Goal: Task Accomplishment & Management: Manage account settings

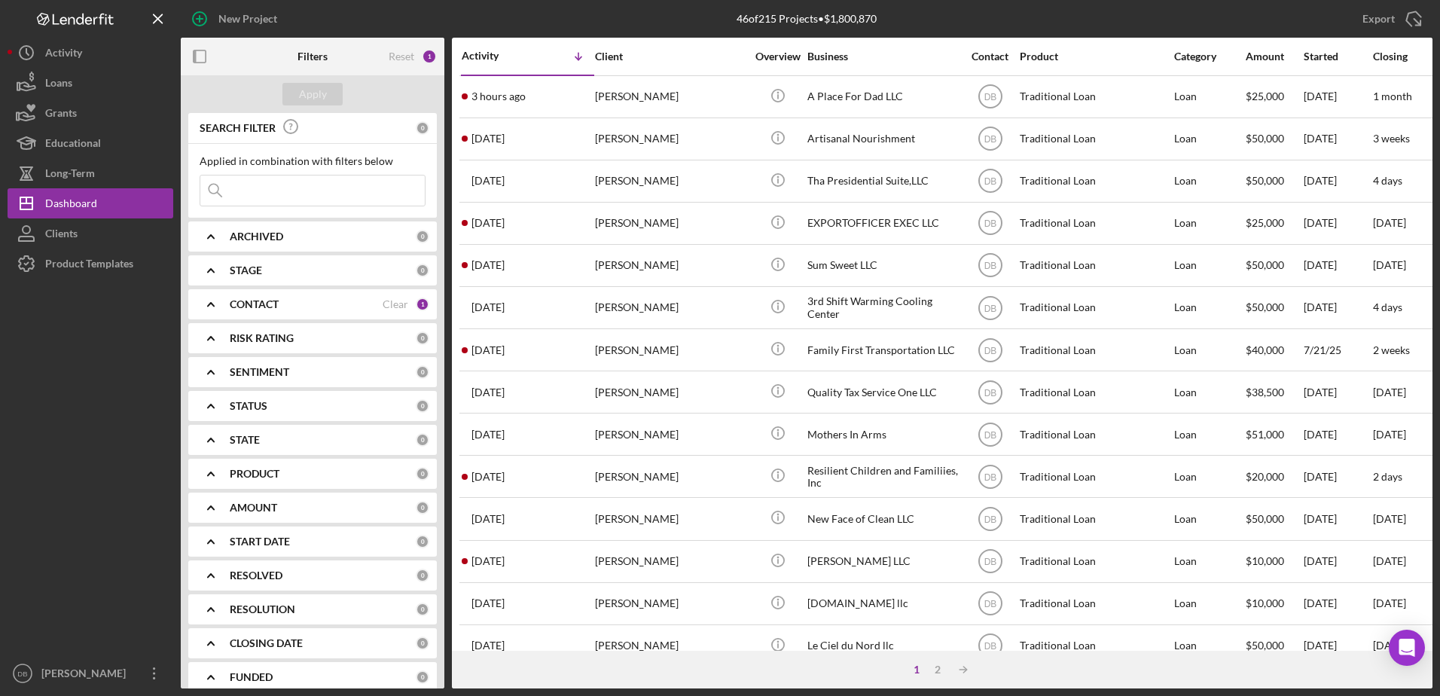
click at [299, 191] on input at bounding box center [312, 190] width 224 height 30
click at [280, 196] on input "b m" at bounding box center [312, 190] width 224 height 30
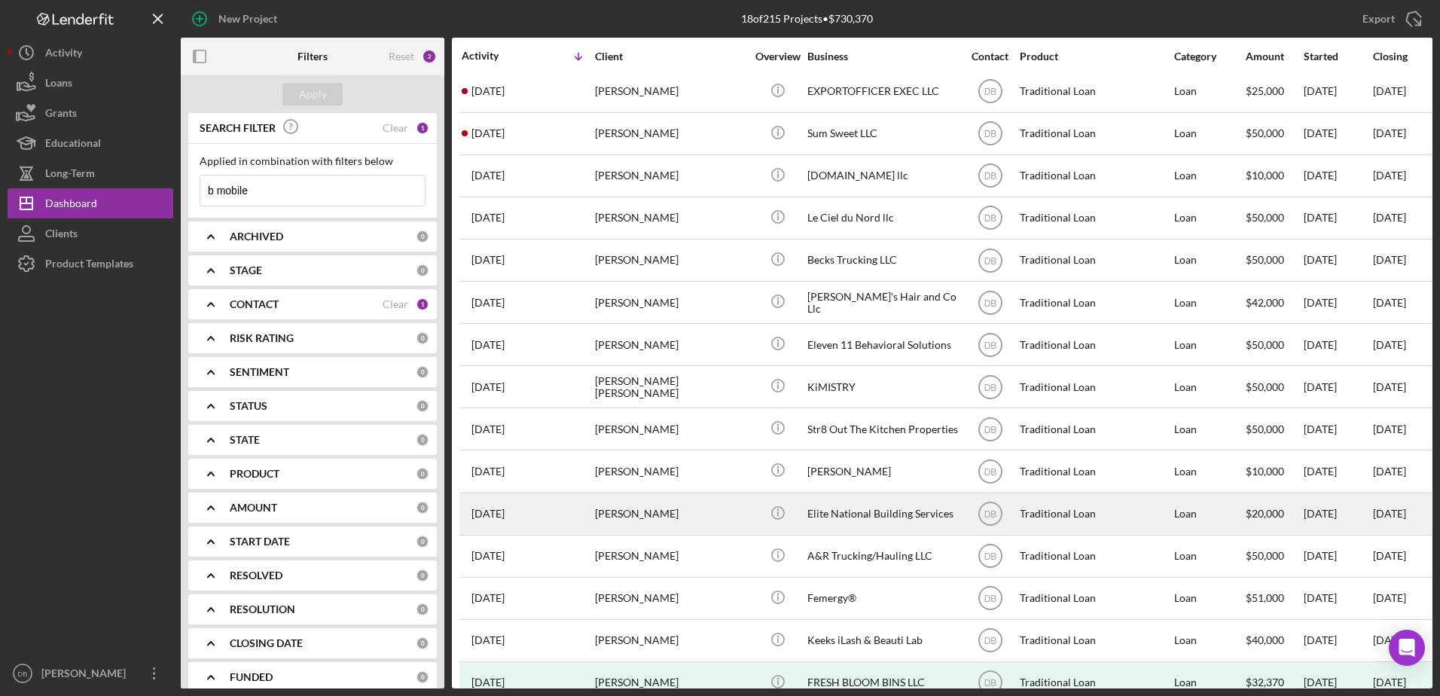
scroll to position [166, 0]
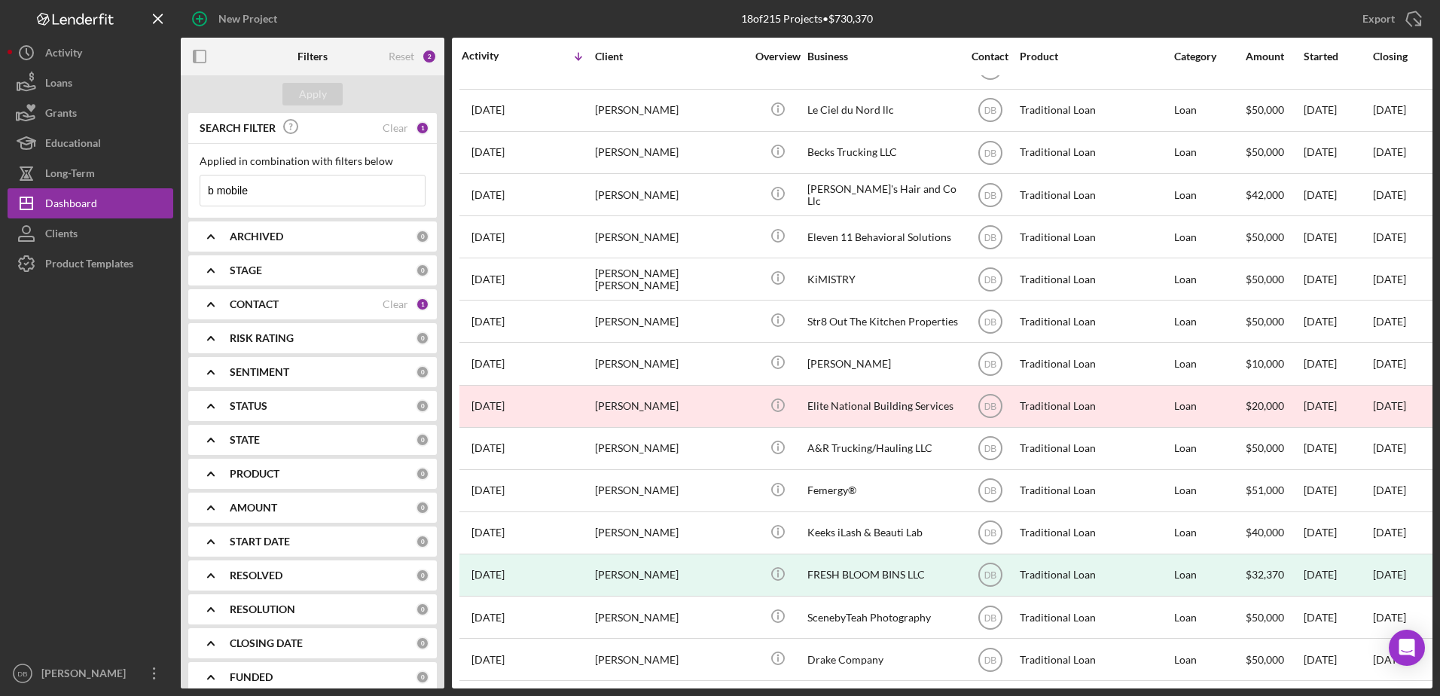
type input "b mobile"
click at [222, 270] on icon "Icon/Expander" at bounding box center [211, 271] width 38 height 38
click at [214, 277] on icon "Icon/Expander" at bounding box center [211, 271] width 38 height 38
click at [226, 309] on icon "Icon/Expander" at bounding box center [211, 304] width 38 height 38
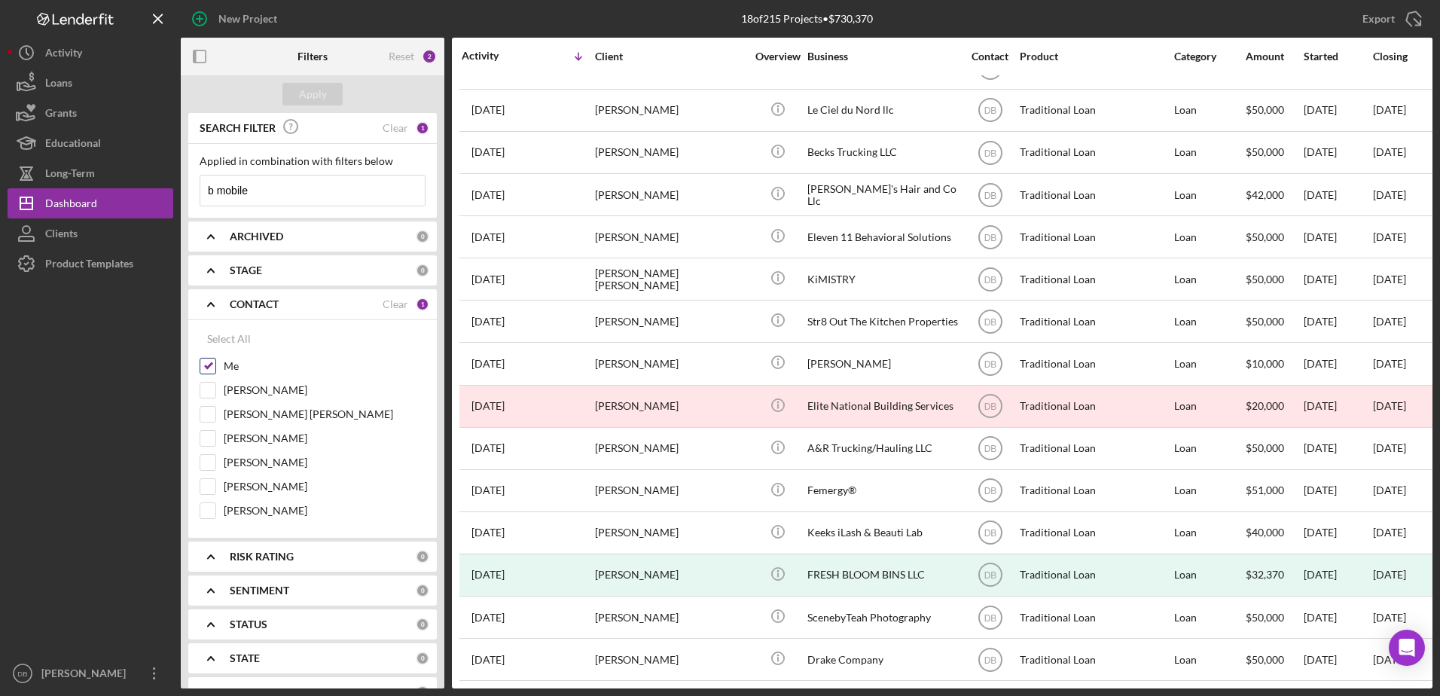
click at [212, 367] on input "Me" at bounding box center [207, 365] width 15 height 15
checkbox input "false"
click at [296, 101] on button "Apply" at bounding box center [312, 94] width 60 height 23
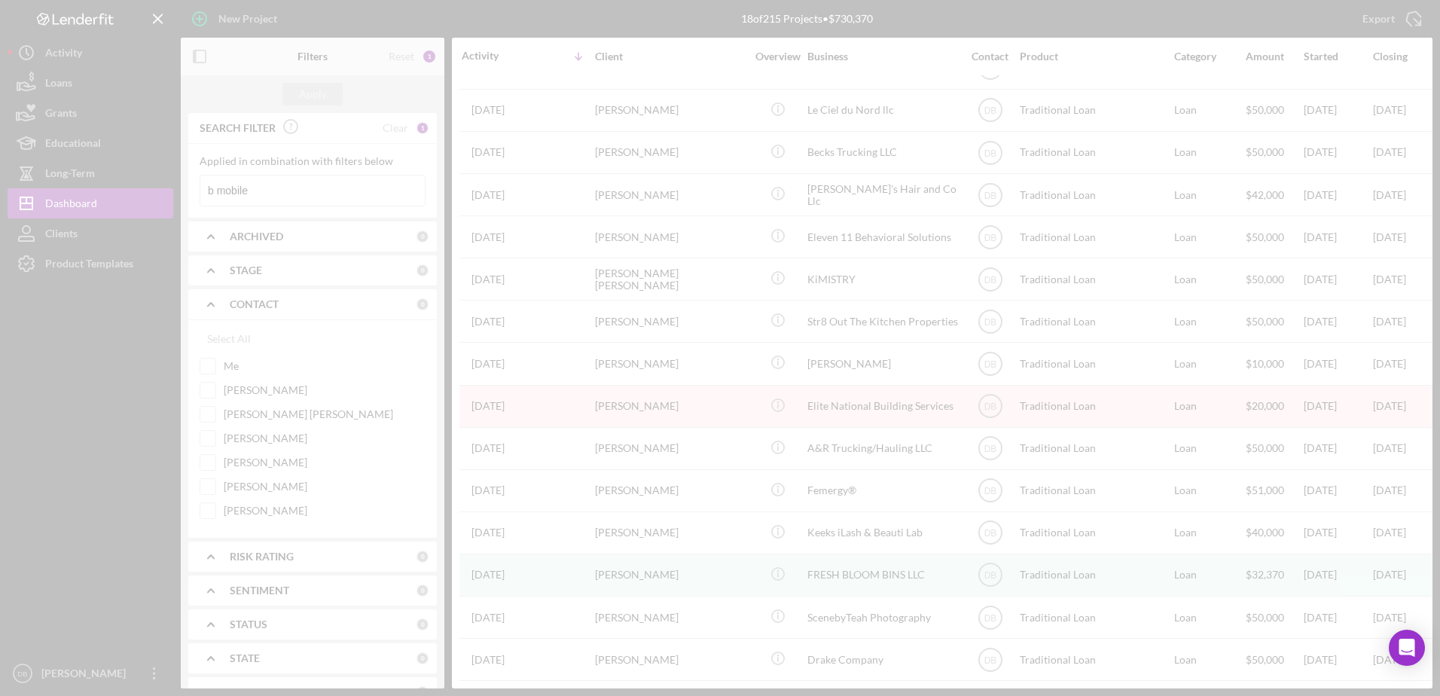
scroll to position [500, 0]
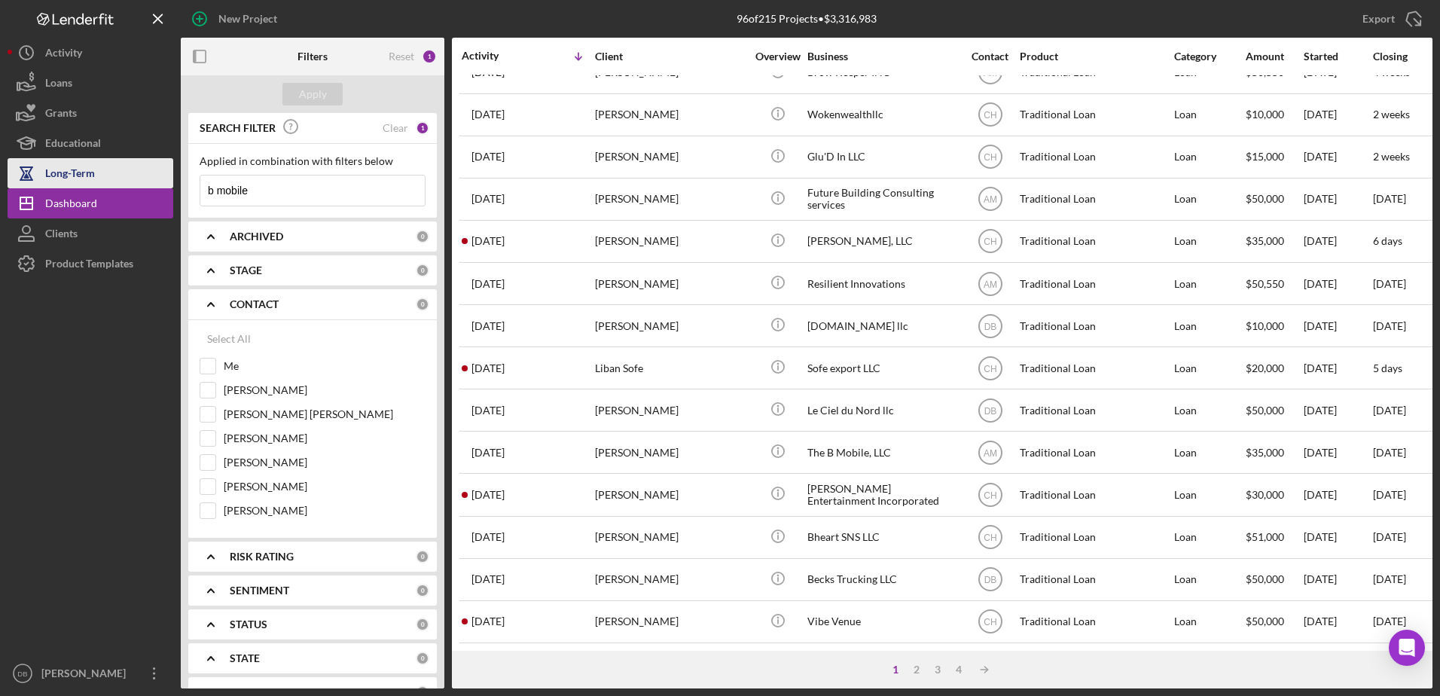
drag, startPoint x: 215, startPoint y: 182, endPoint x: 145, endPoint y: 181, distance: 70.8
click at [145, 181] on div "New Project 96 of 215 Projects • $3,316,983 Export Icon/Export Filters Reset 1 …" at bounding box center [720, 344] width 1425 height 688
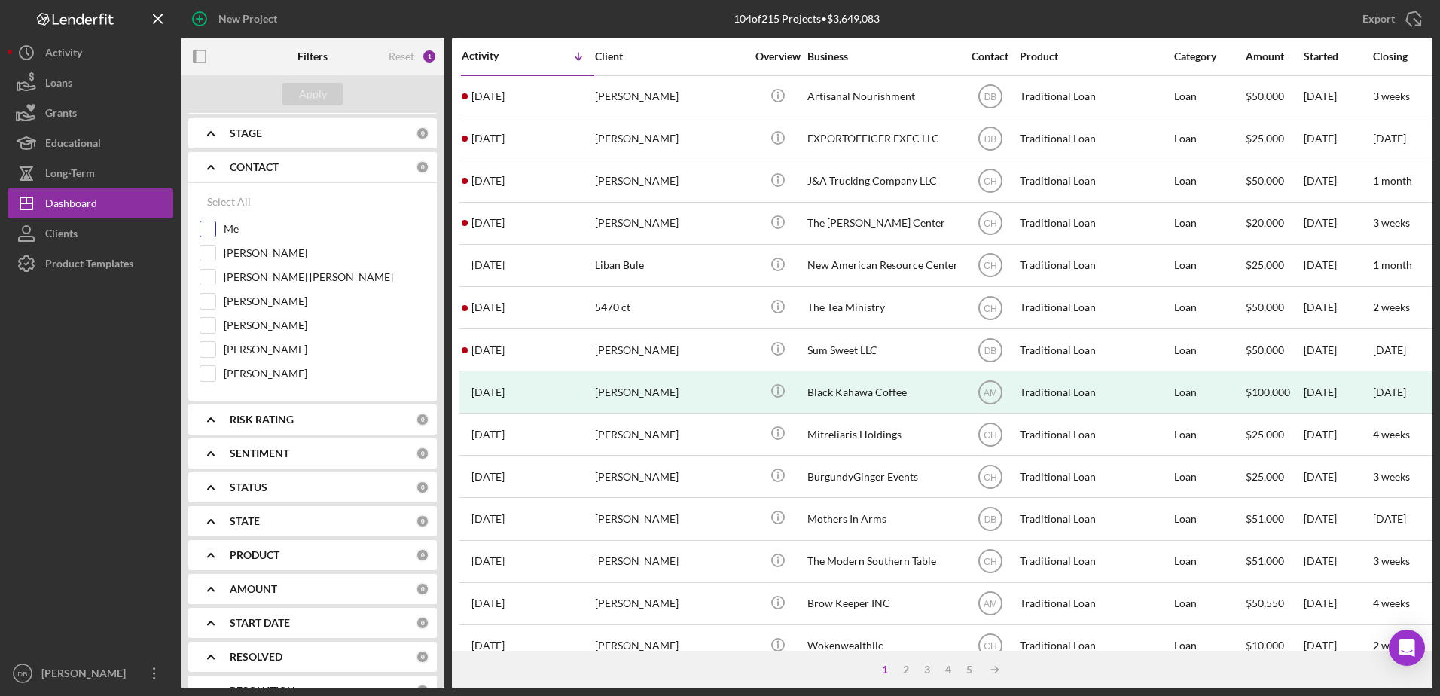
scroll to position [0, 0]
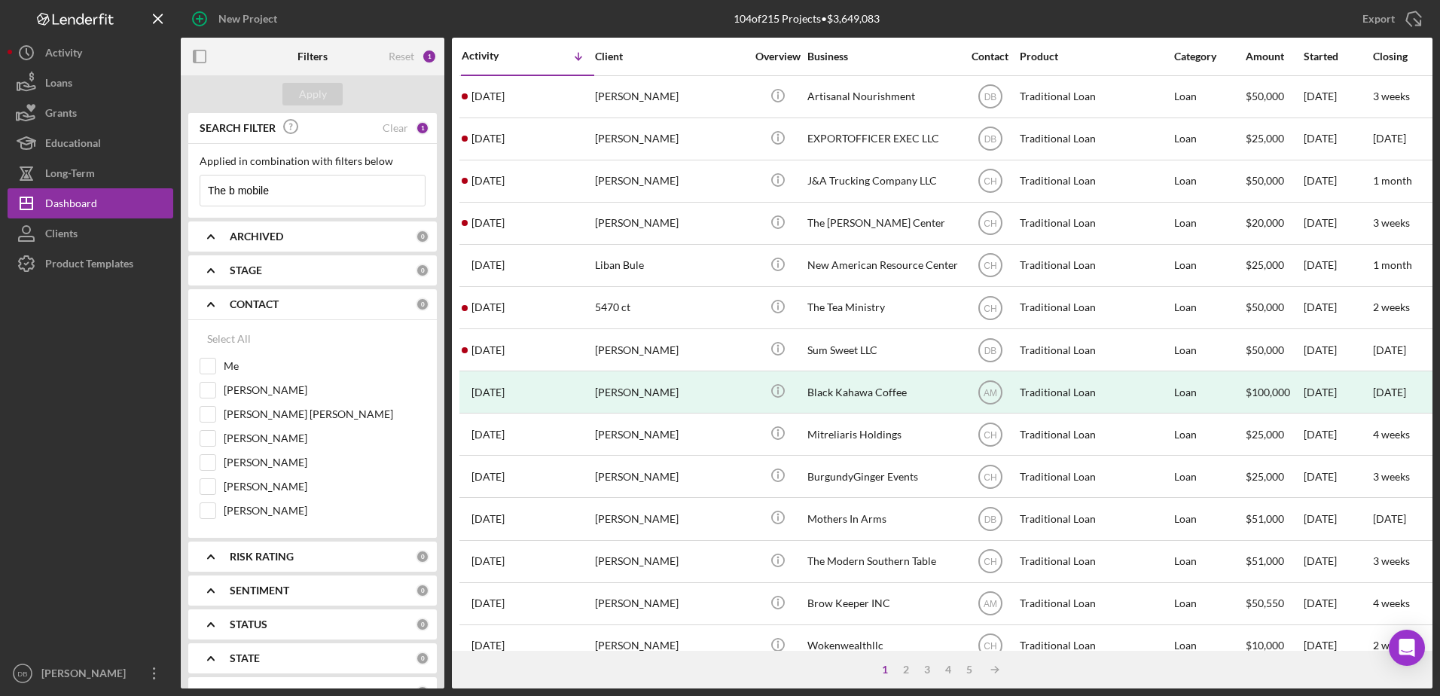
type input "The b mobile"
click at [265, 239] on b "ARCHIVED" at bounding box center [256, 236] width 53 height 12
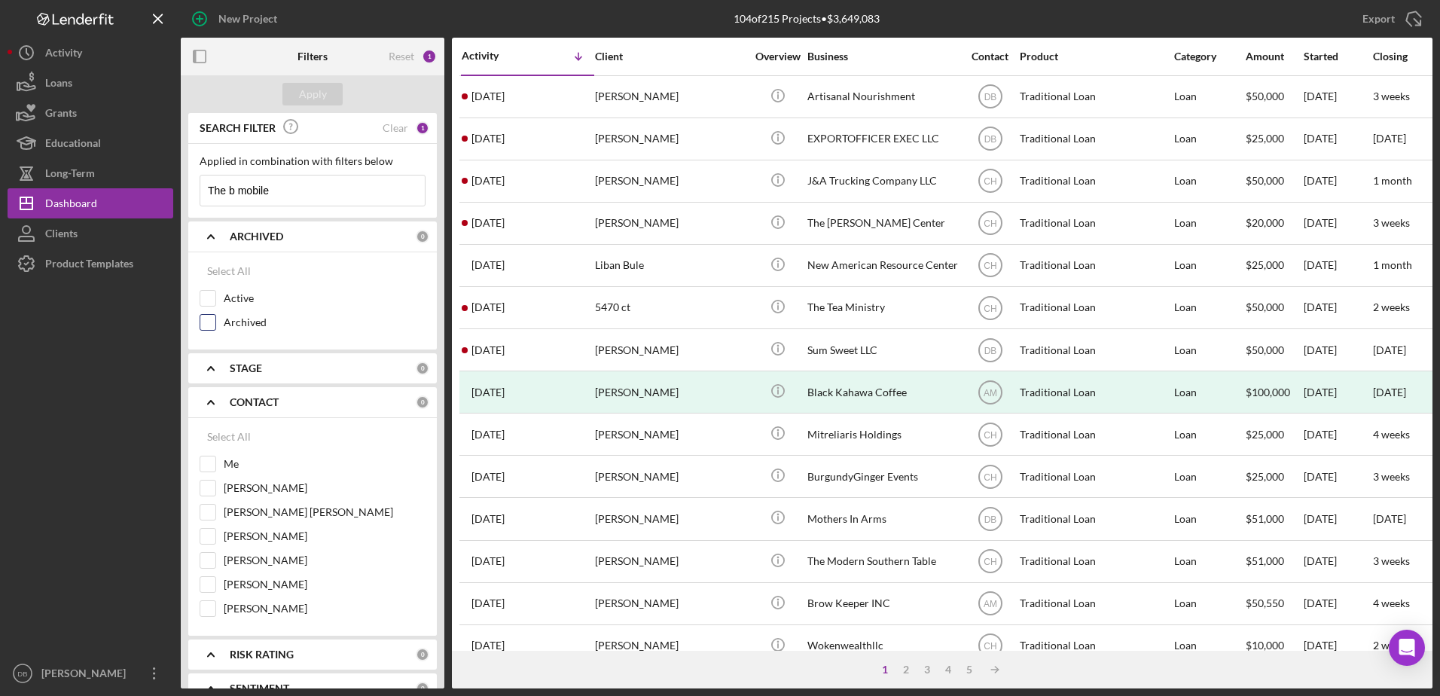
click at [210, 322] on input "Archived" at bounding box center [207, 322] width 15 height 15
checkbox input "true"
click at [325, 99] on div "Apply" at bounding box center [313, 94] width 28 height 23
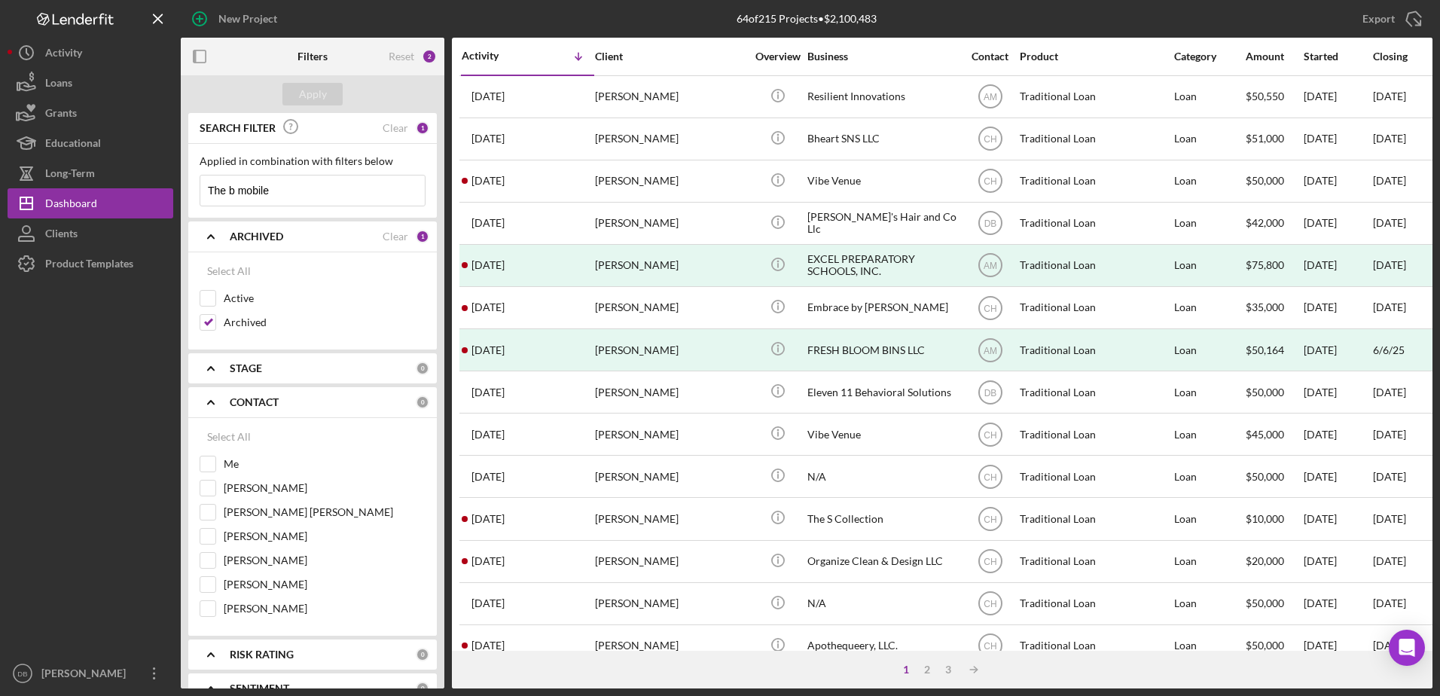
click at [297, 194] on input "The b mobile" at bounding box center [312, 190] width 224 height 30
drag, startPoint x: 297, startPoint y: 194, endPoint x: 203, endPoint y: 191, distance: 94.9
click at [203, 191] on input "The b mobile" at bounding box center [312, 190] width 224 height 30
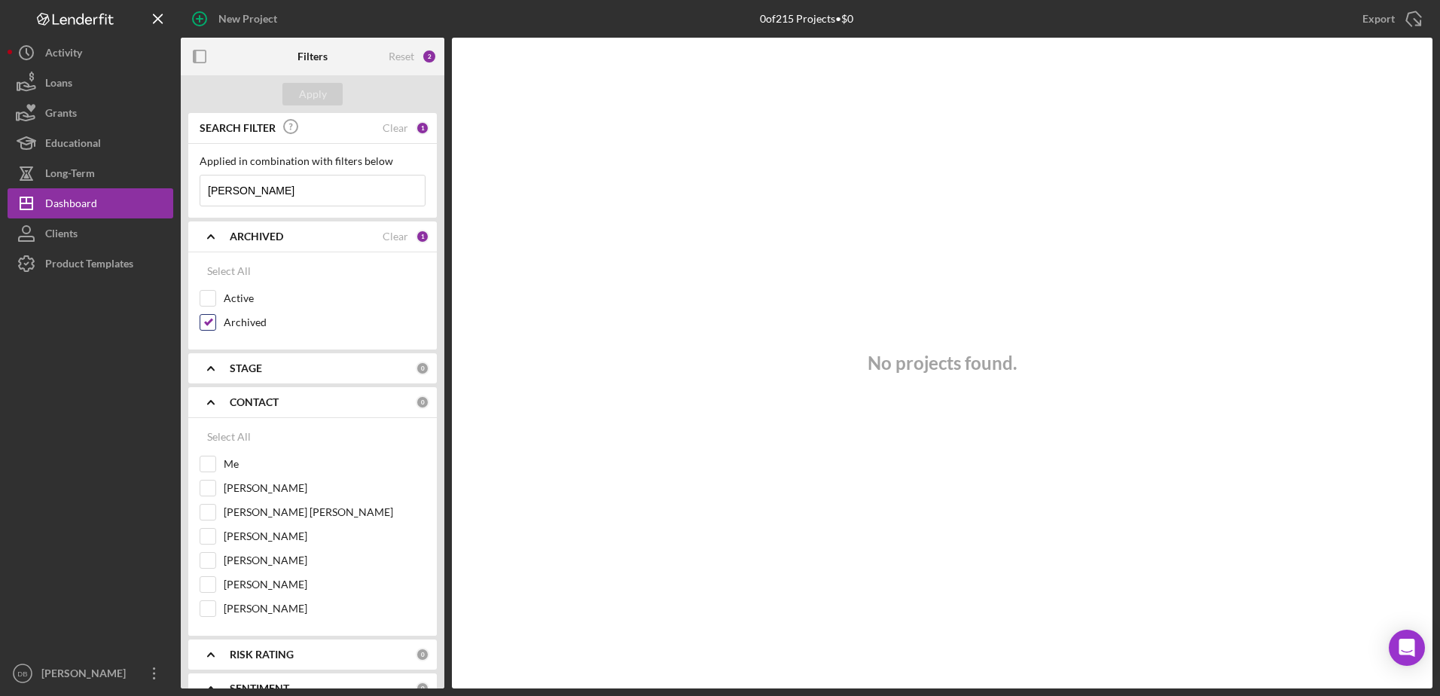
type input "[PERSON_NAME]"
click at [203, 325] on input "Archived" at bounding box center [207, 322] width 15 height 15
checkbox input "false"
click at [265, 187] on input "[PERSON_NAME]" at bounding box center [312, 190] width 224 height 30
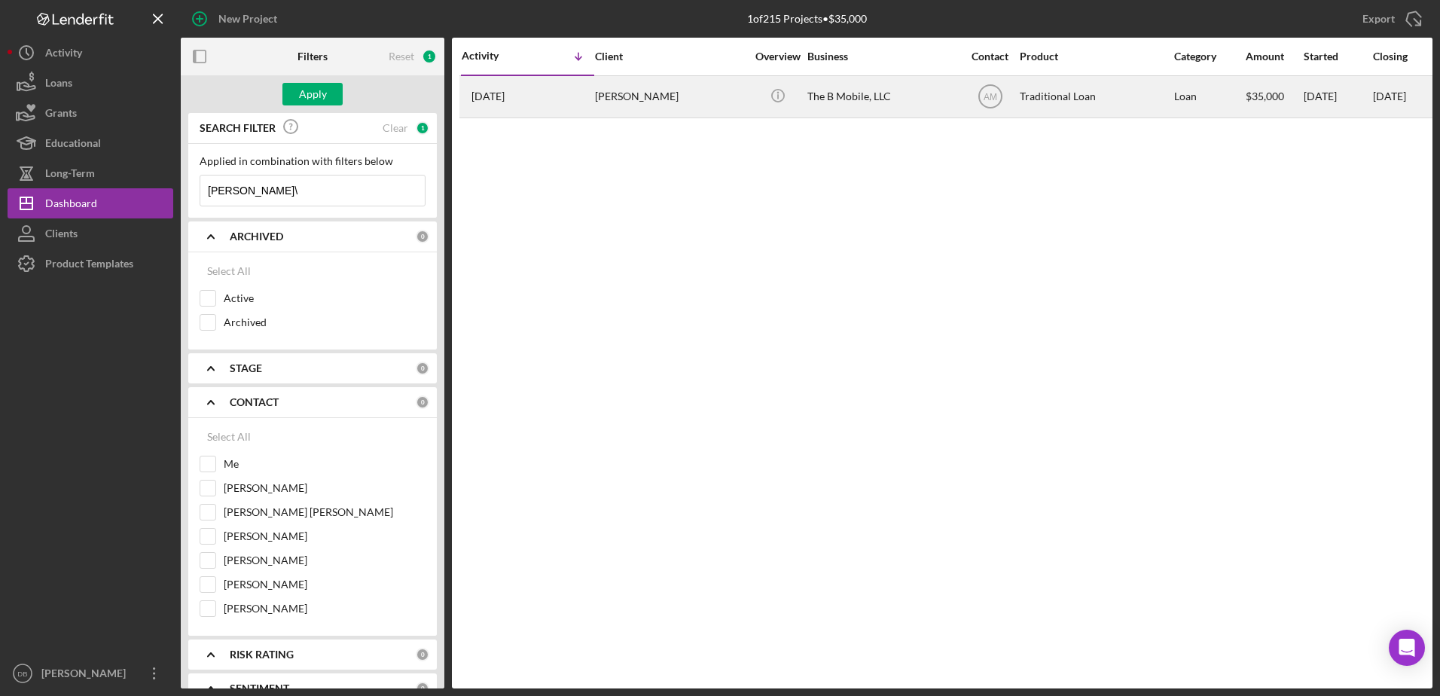
type input "[PERSON_NAME]\"
click at [715, 90] on div "[PERSON_NAME]" at bounding box center [670, 97] width 151 height 40
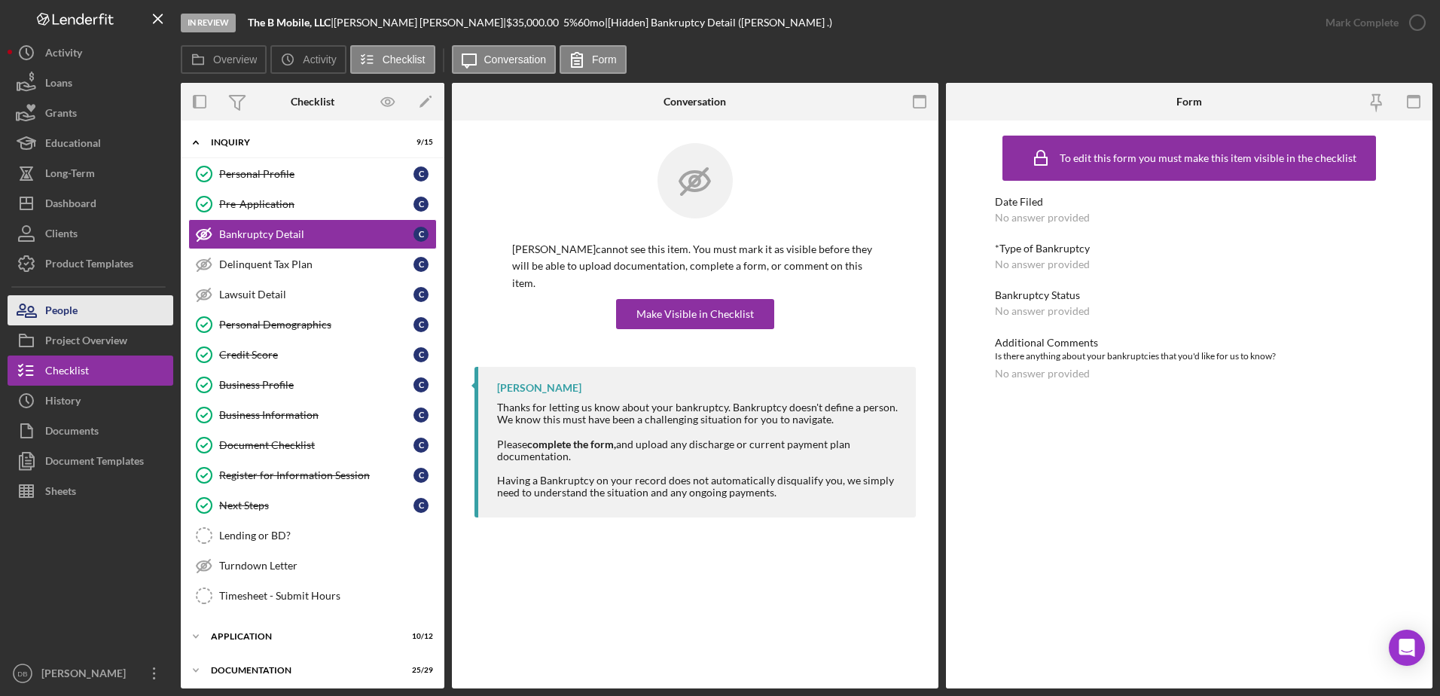
click at [98, 312] on button "People" at bounding box center [91, 310] width 166 height 30
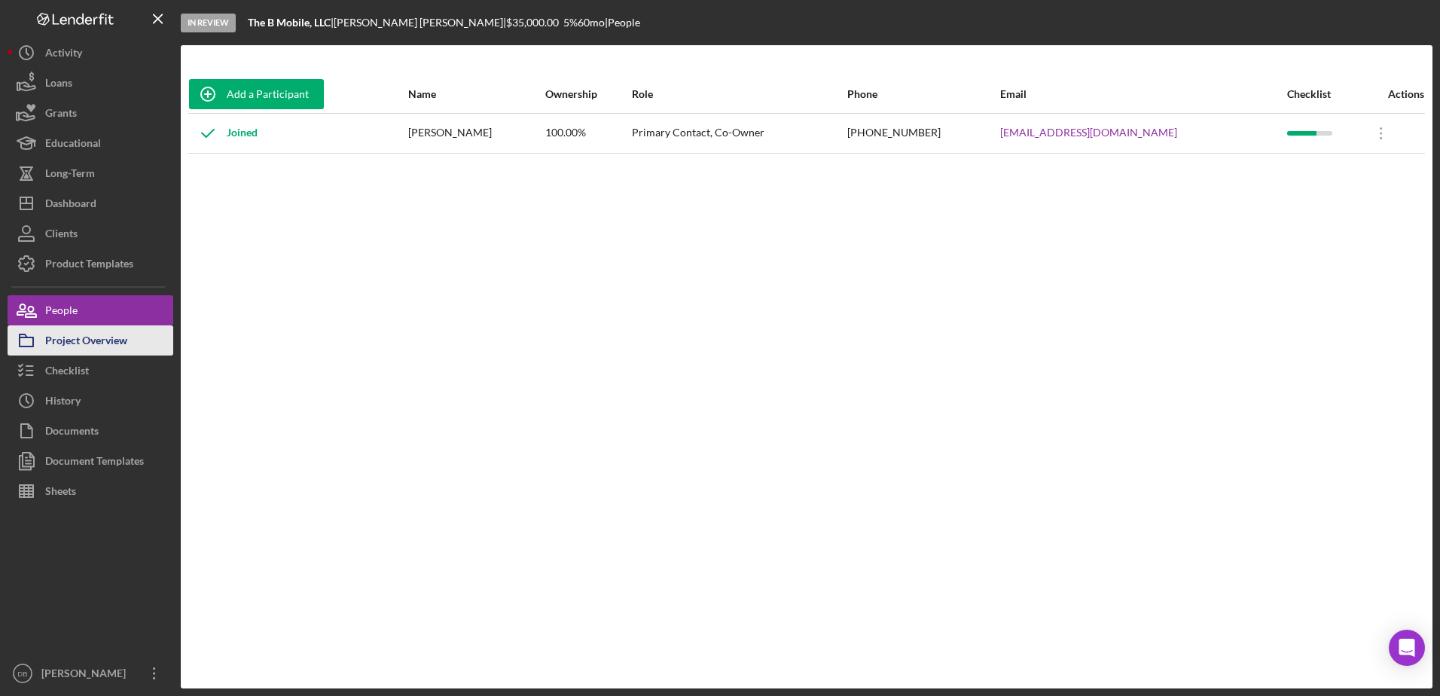
click at [105, 345] on div "Project Overview" at bounding box center [86, 342] width 82 height 34
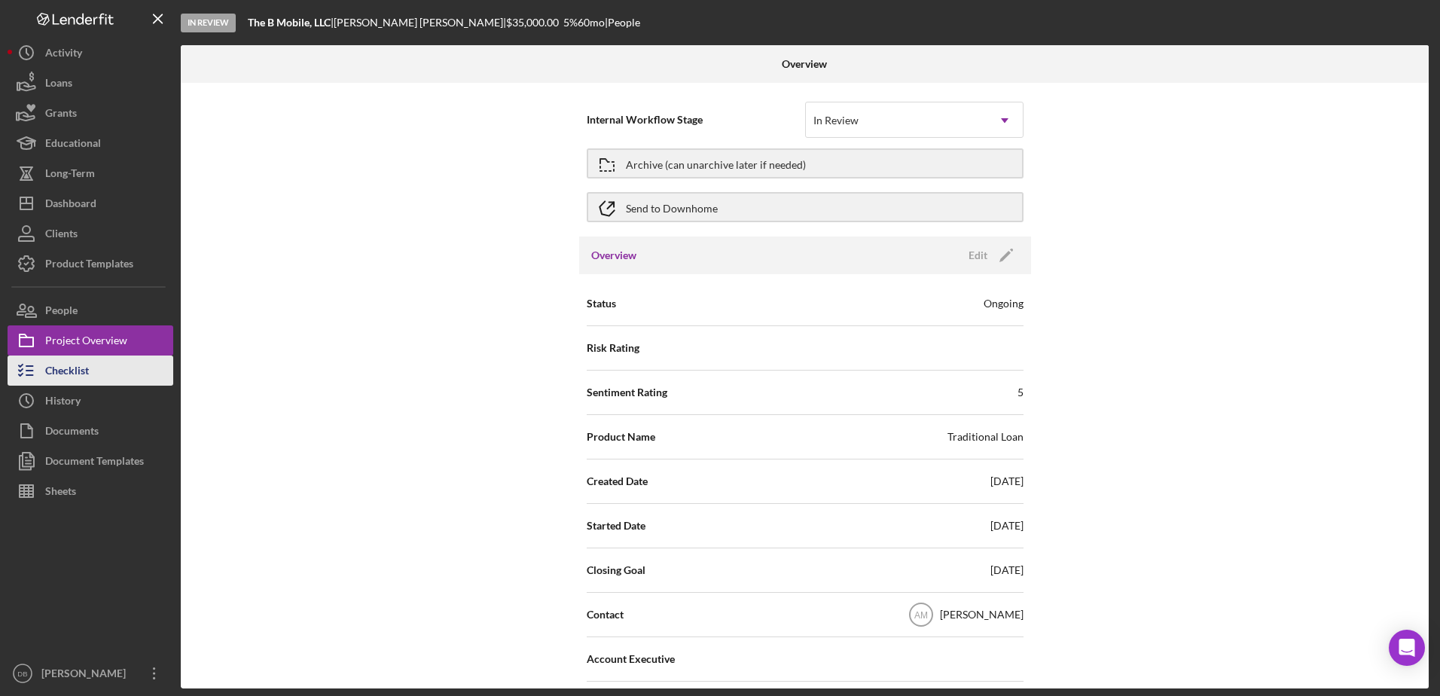
click at [148, 380] on button "Checklist" at bounding box center [91, 370] width 166 height 30
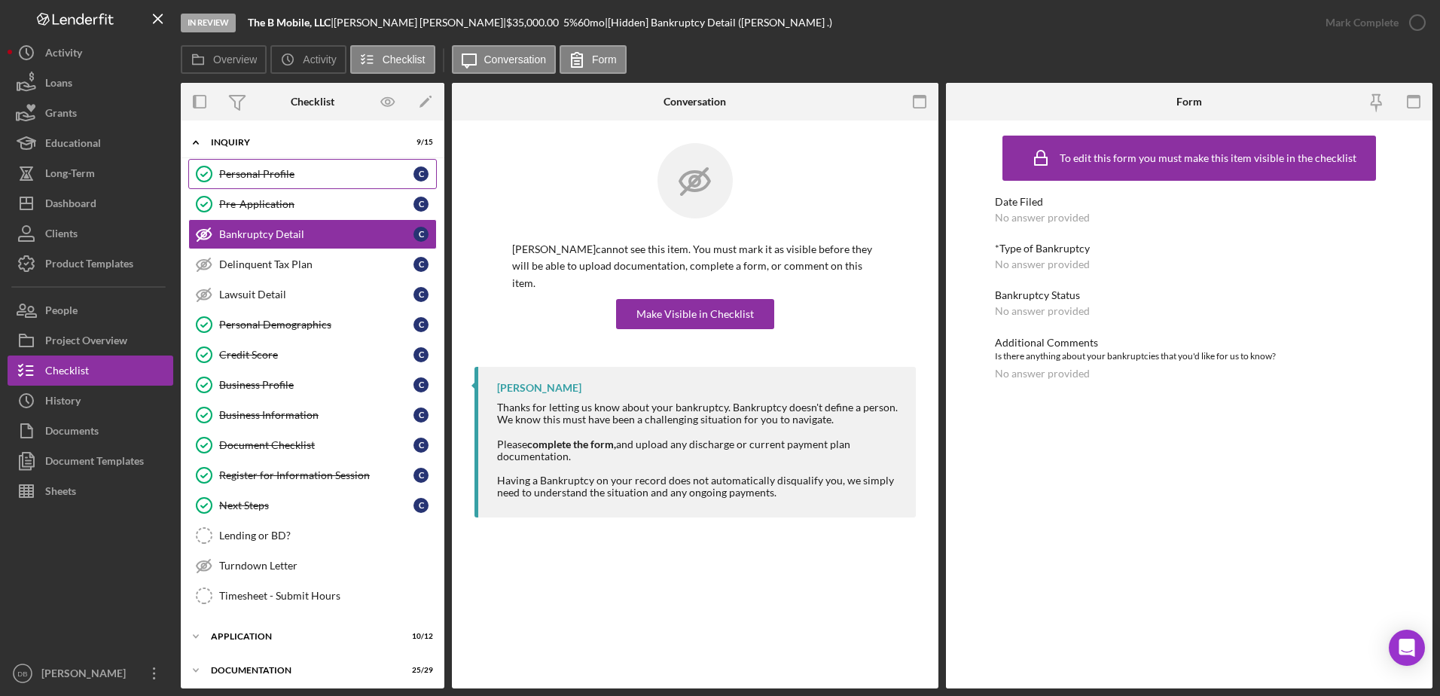
click at [341, 168] on div "Personal Profile" at bounding box center [316, 174] width 194 height 12
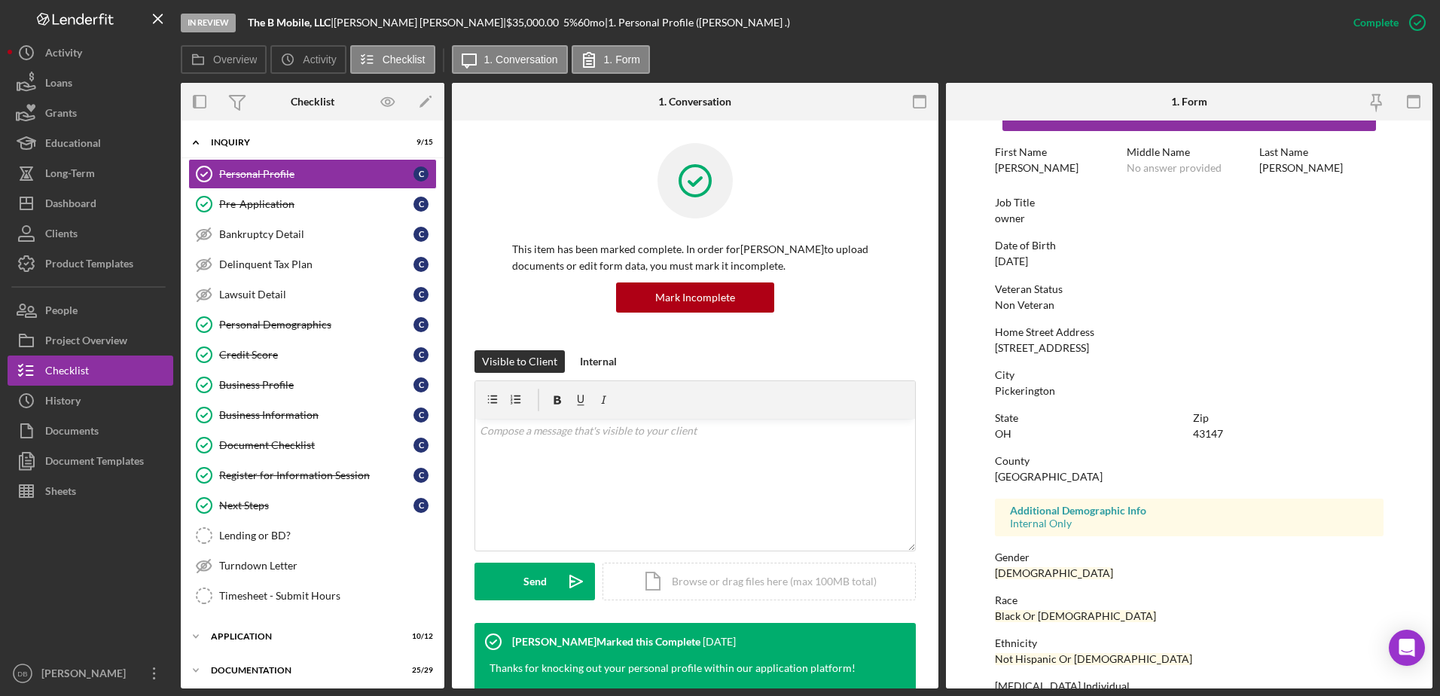
scroll to position [135, 0]
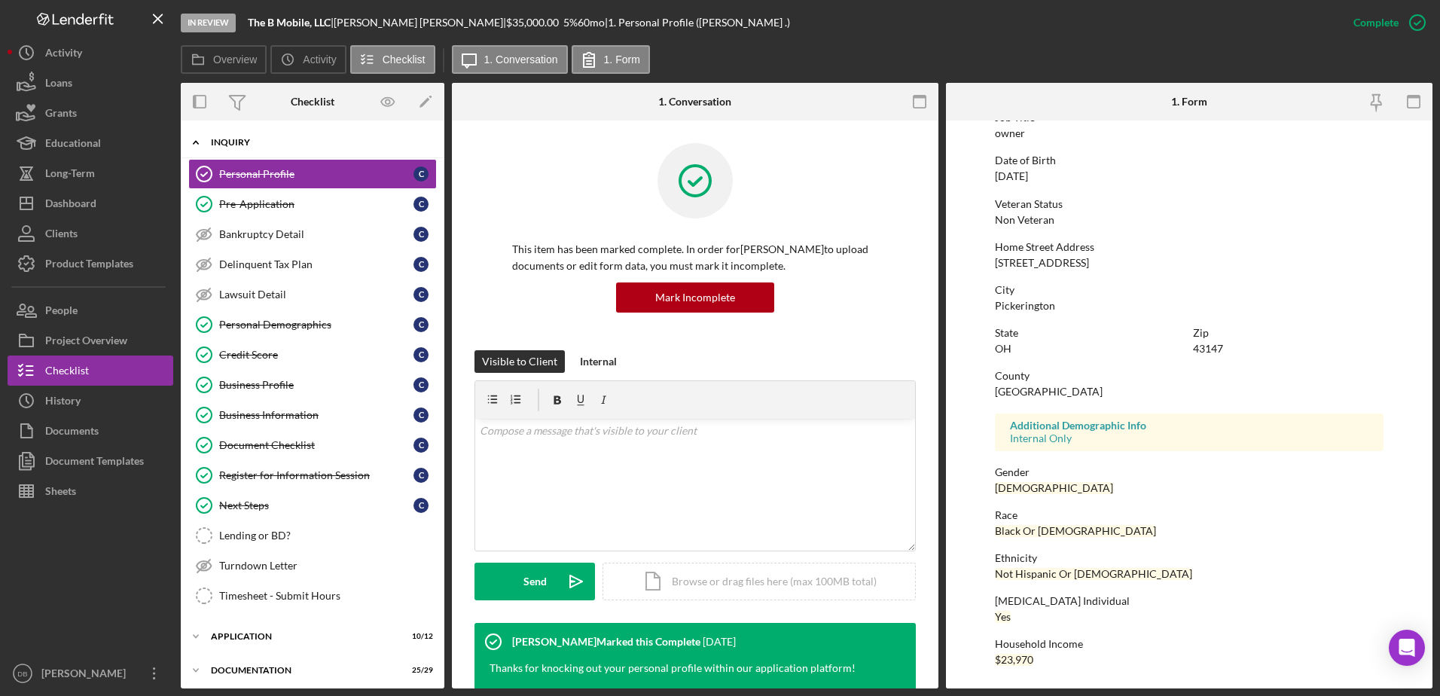
click at [223, 138] on div "Inquiry" at bounding box center [318, 142] width 215 height 9
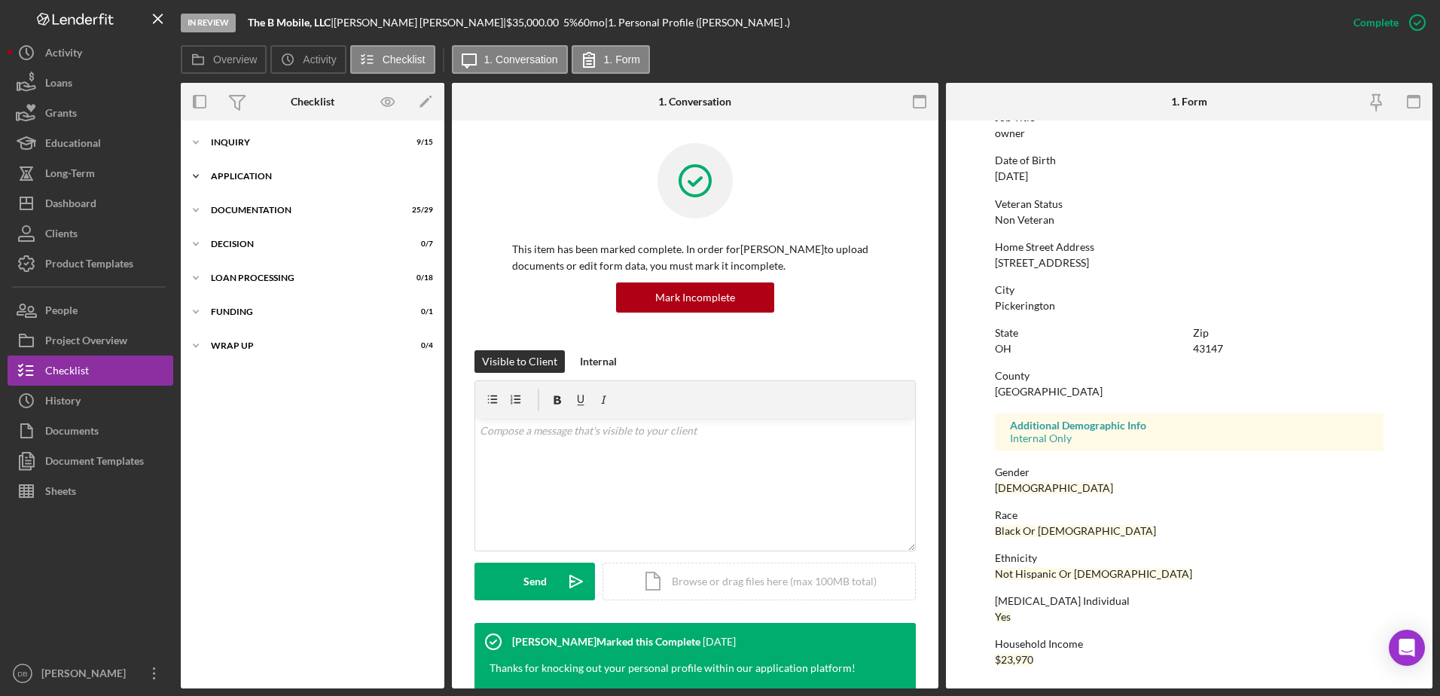
click at [231, 180] on div "Application" at bounding box center [318, 176] width 215 height 9
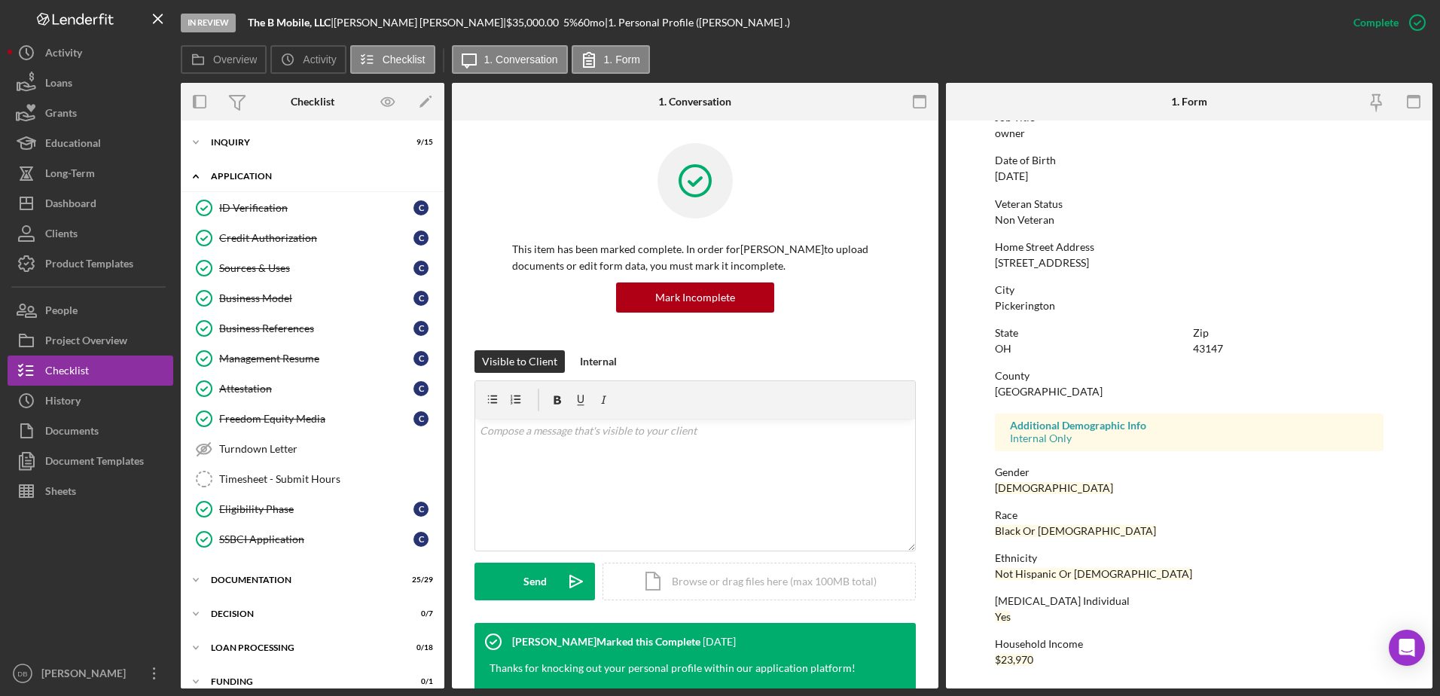
click at [242, 177] on div "Application" at bounding box center [318, 176] width 215 height 9
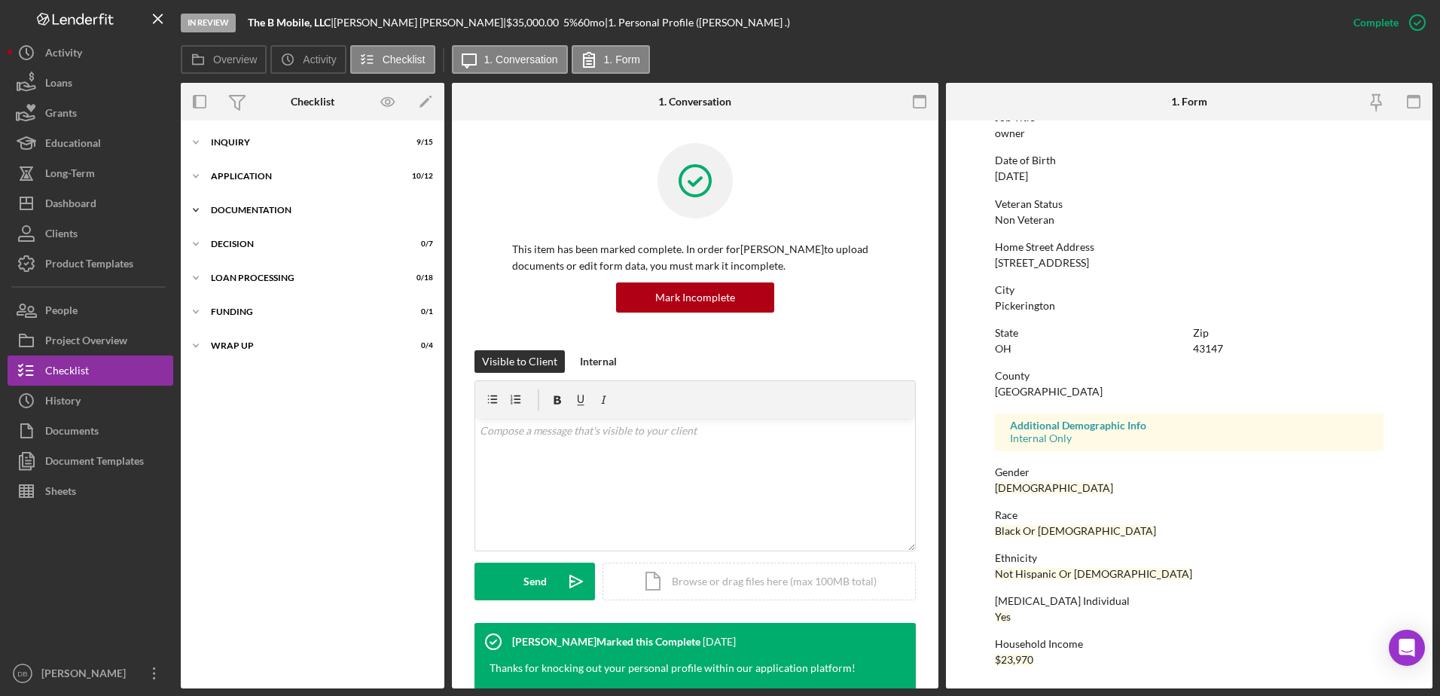
click at [251, 202] on div "Icon/Expander Documentation 25 / 29" at bounding box center [313, 210] width 264 height 30
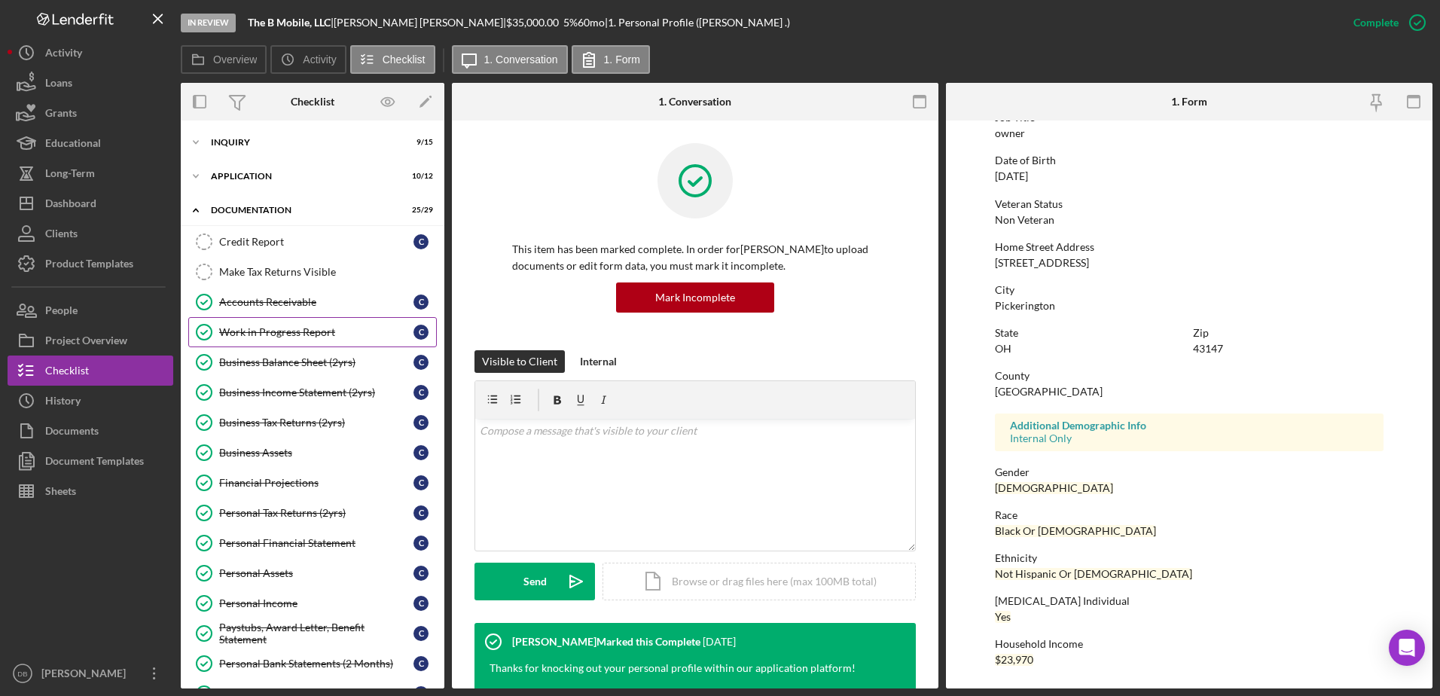
click at [320, 330] on div "Work in Progress Report" at bounding box center [316, 332] width 194 height 12
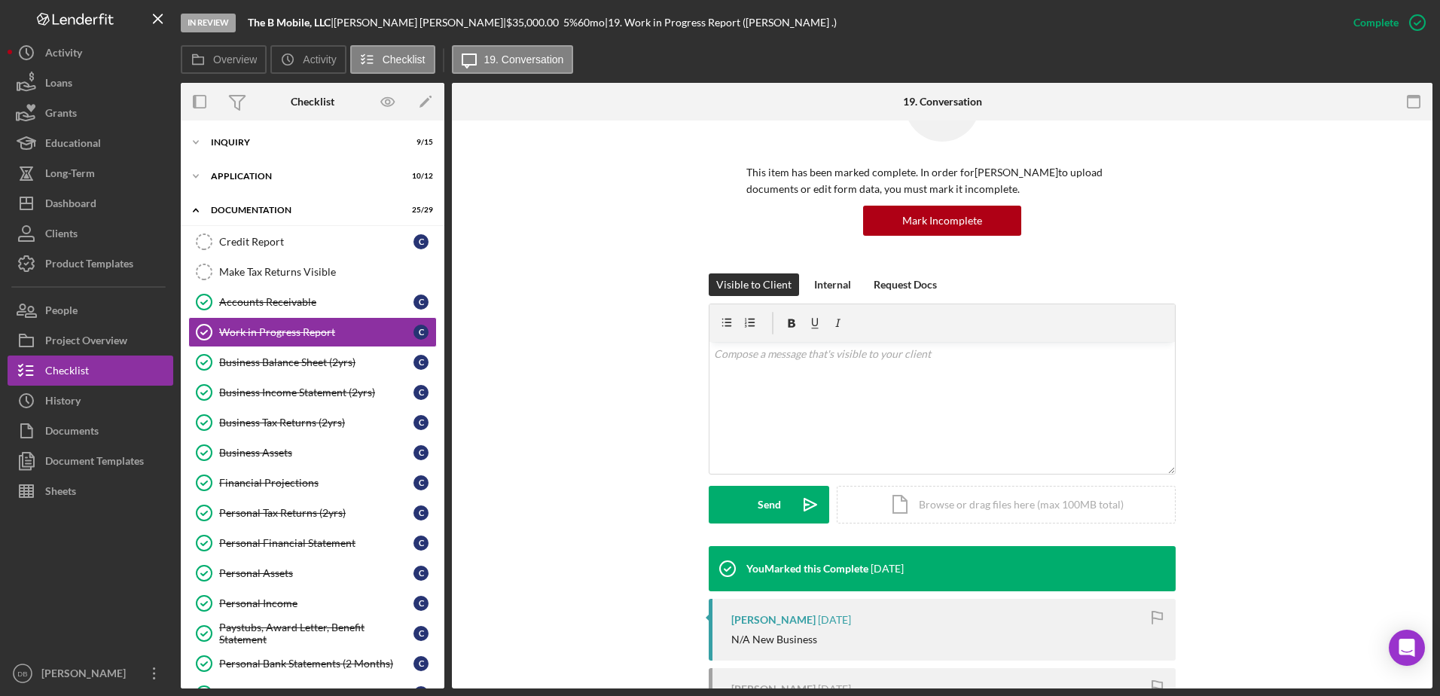
scroll to position [148, 0]
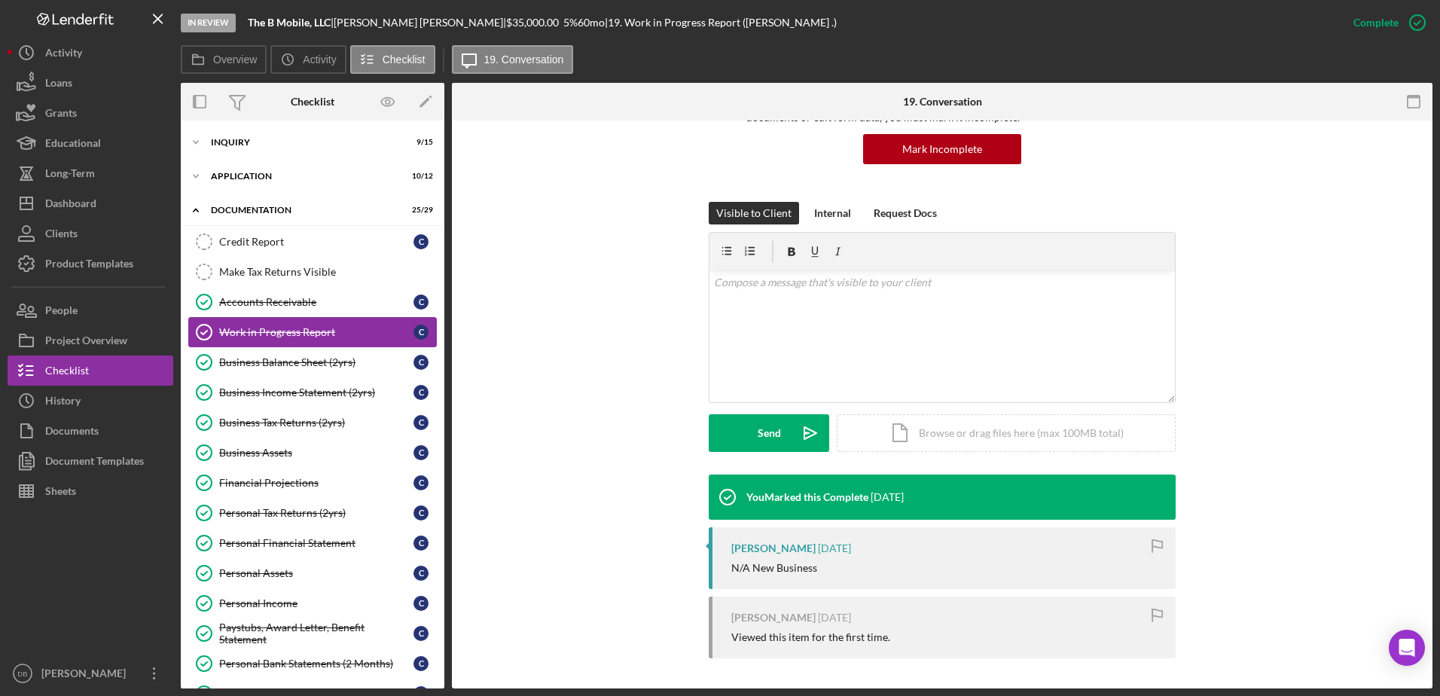
drag, startPoint x: 285, startPoint y: 337, endPoint x: 285, endPoint y: 356, distance: 18.8
click at [285, 337] on div "Work in Progress Report" at bounding box center [316, 332] width 194 height 12
click at [285, 357] on div "Business Balance Sheet (2yrs)" at bounding box center [316, 362] width 194 height 12
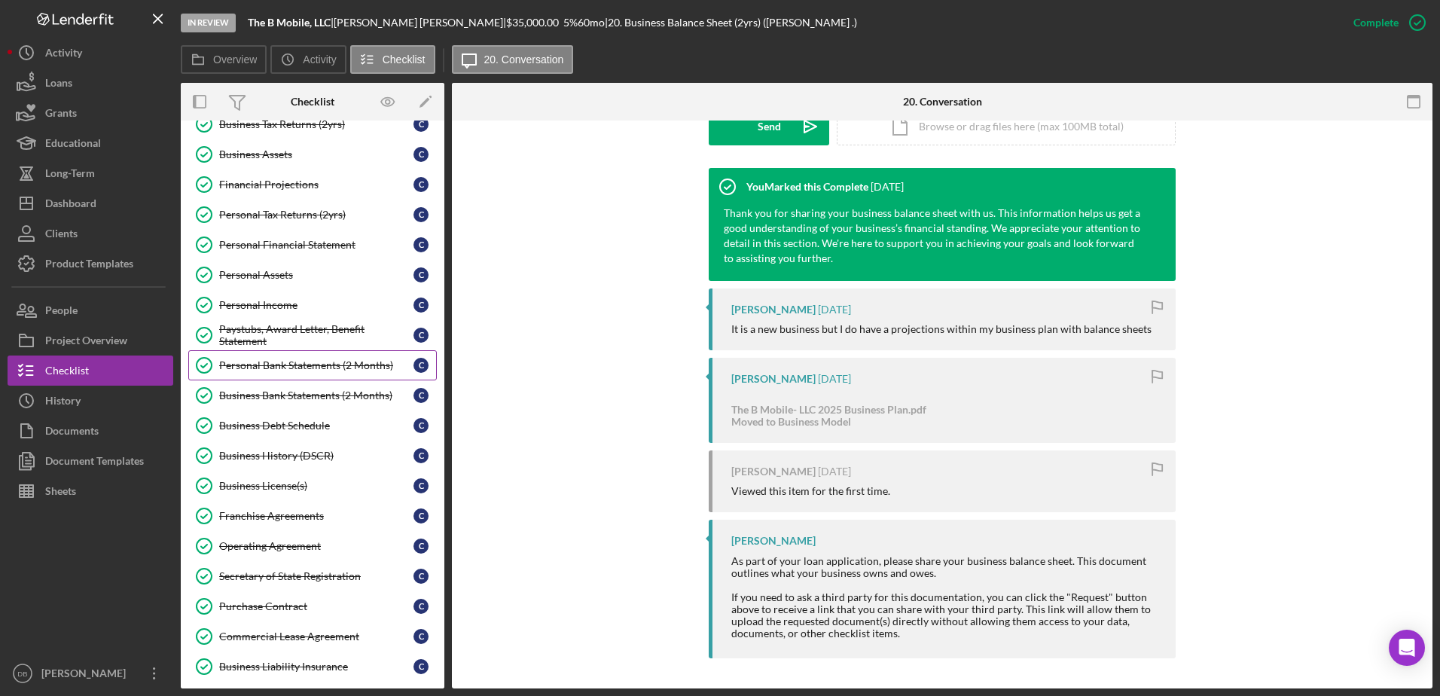
scroll to position [301, 0]
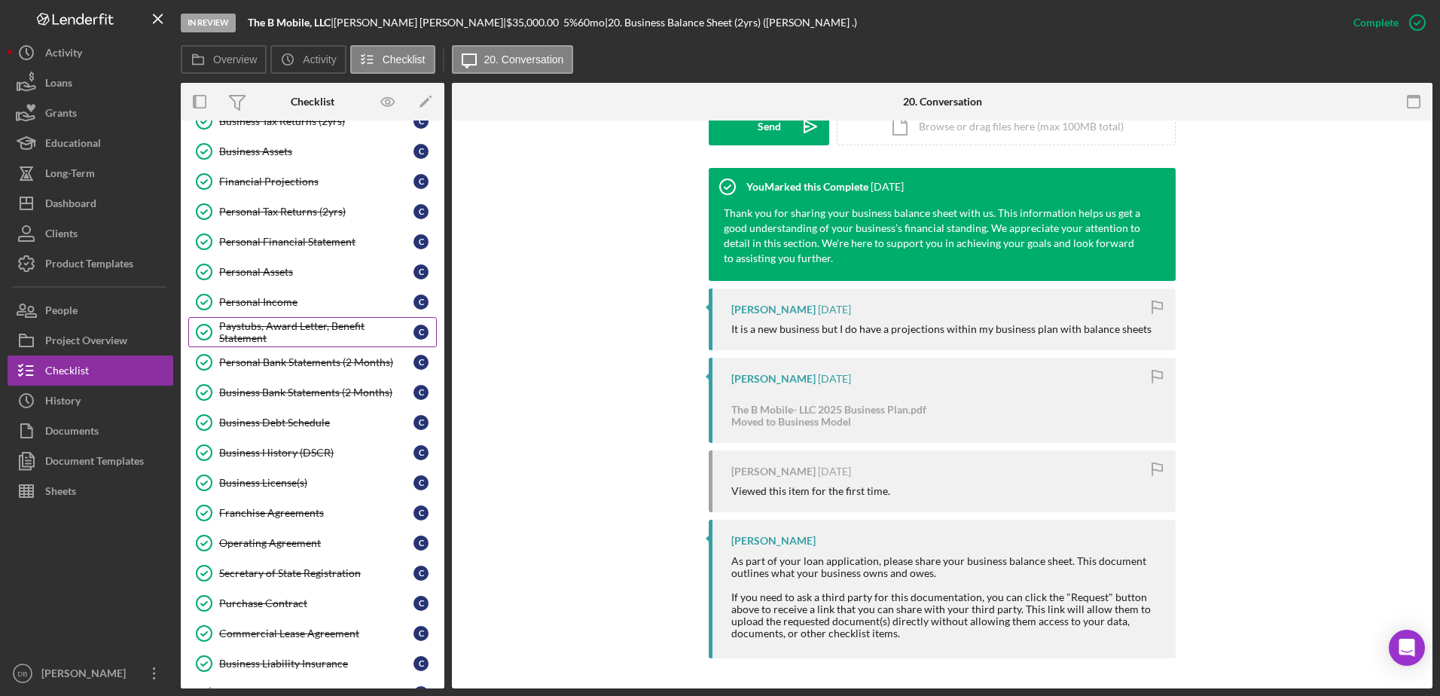
click at [312, 332] on div "Paystubs, Award Letter, Benefit Statement" at bounding box center [316, 332] width 194 height 24
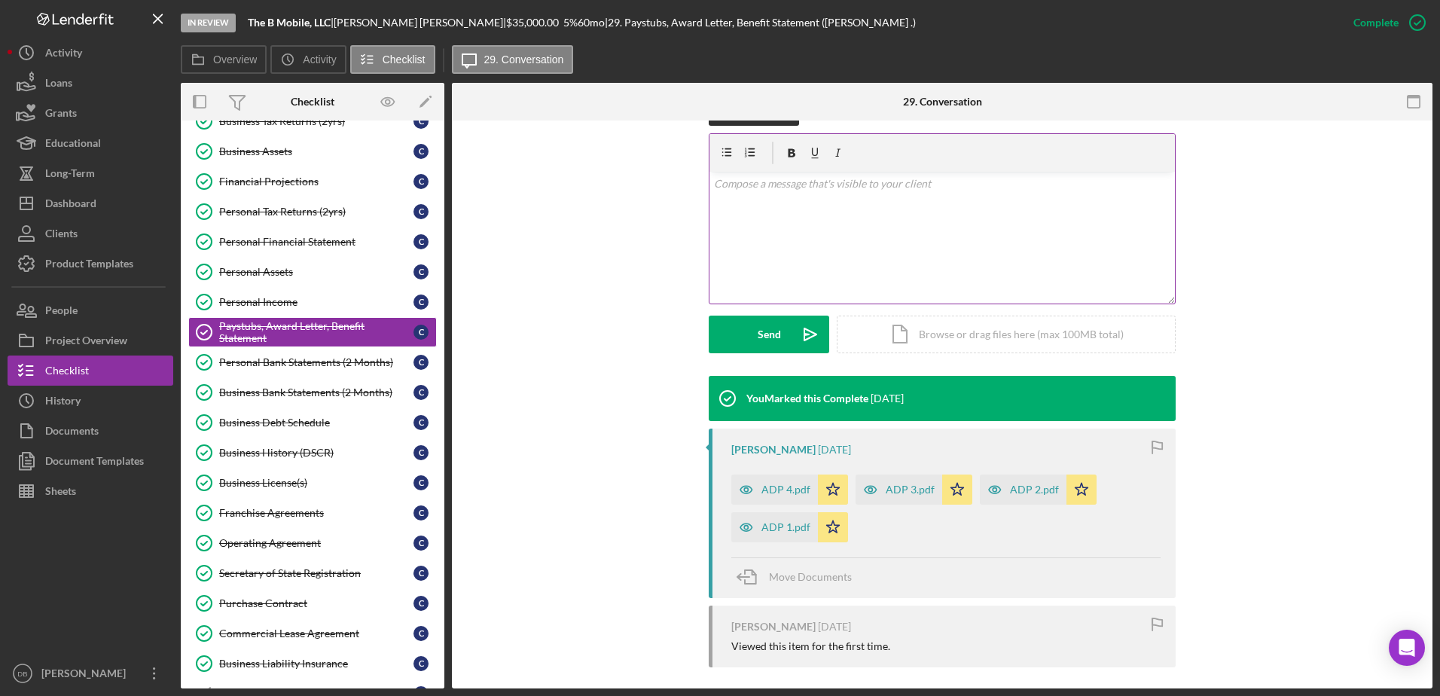
scroll to position [256, 0]
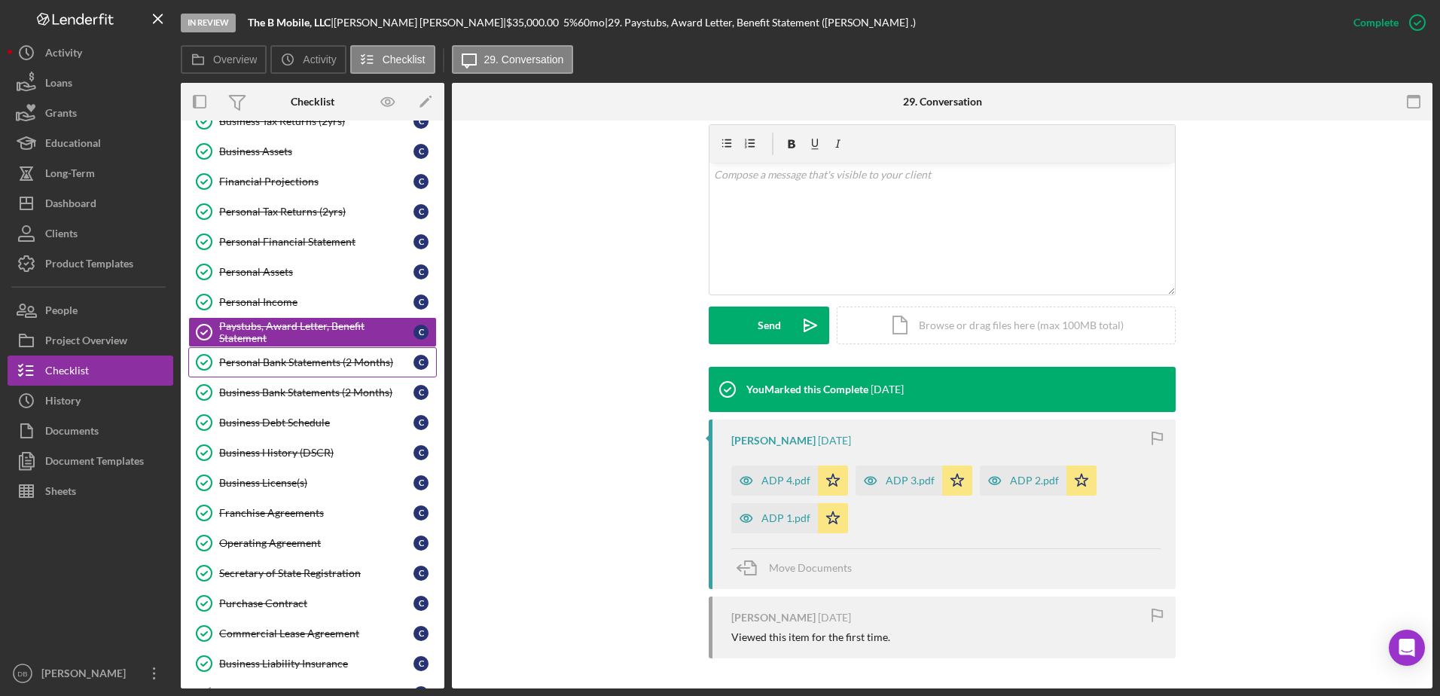
click at [282, 374] on link "Personal Bank Statements (2 Months) Personal Bank Statements (2 Months) C" at bounding box center [312, 362] width 249 height 30
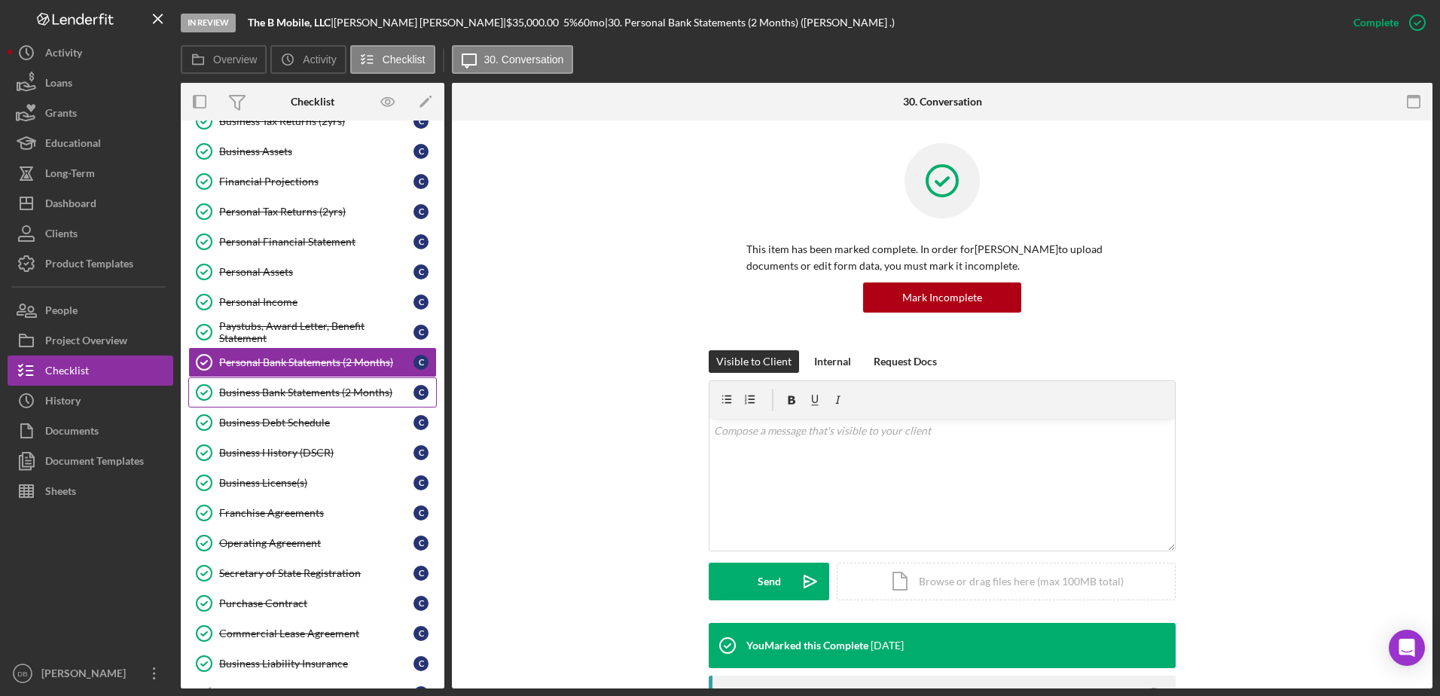
click at [288, 393] on div "Business Bank Statements (2 Months)" at bounding box center [316, 392] width 194 height 12
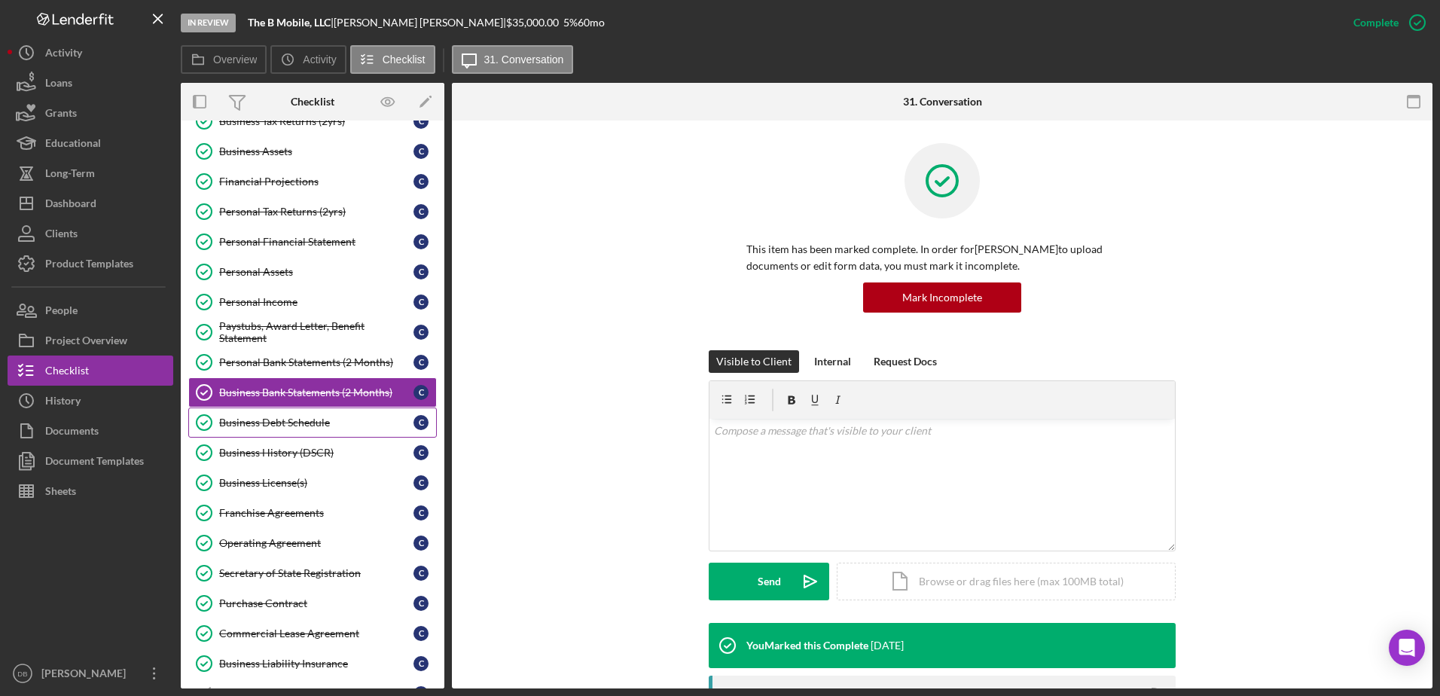
click at [294, 419] on div "Business Debt Schedule" at bounding box center [316, 422] width 194 height 12
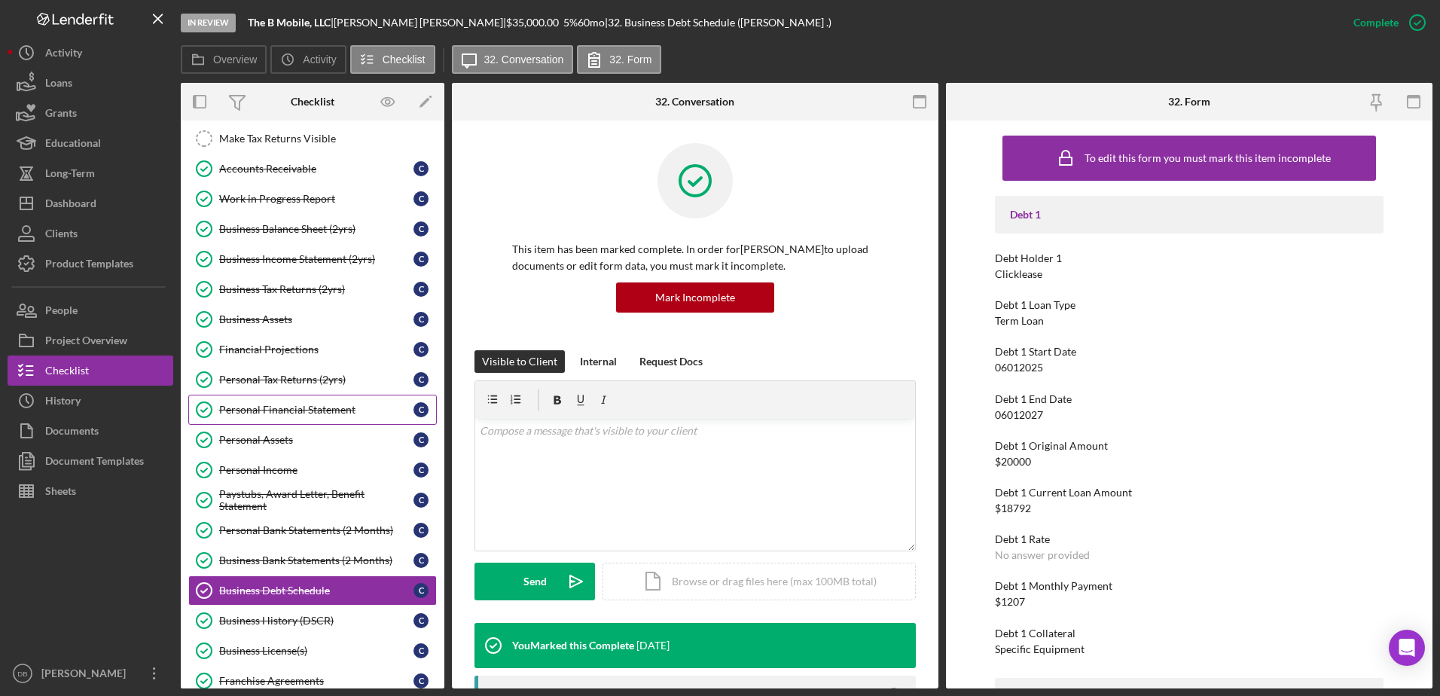
scroll to position [75, 0]
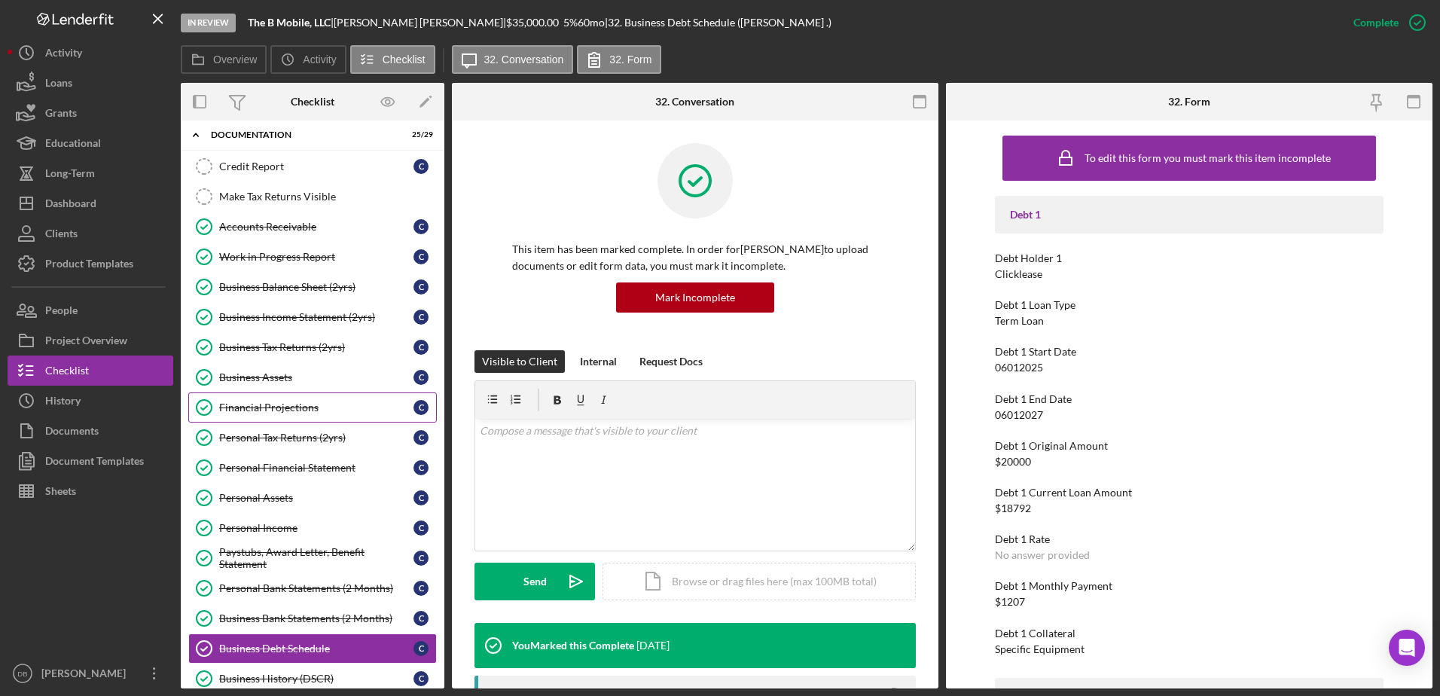
click at [310, 401] on div "Financial Projections" at bounding box center [316, 407] width 194 height 12
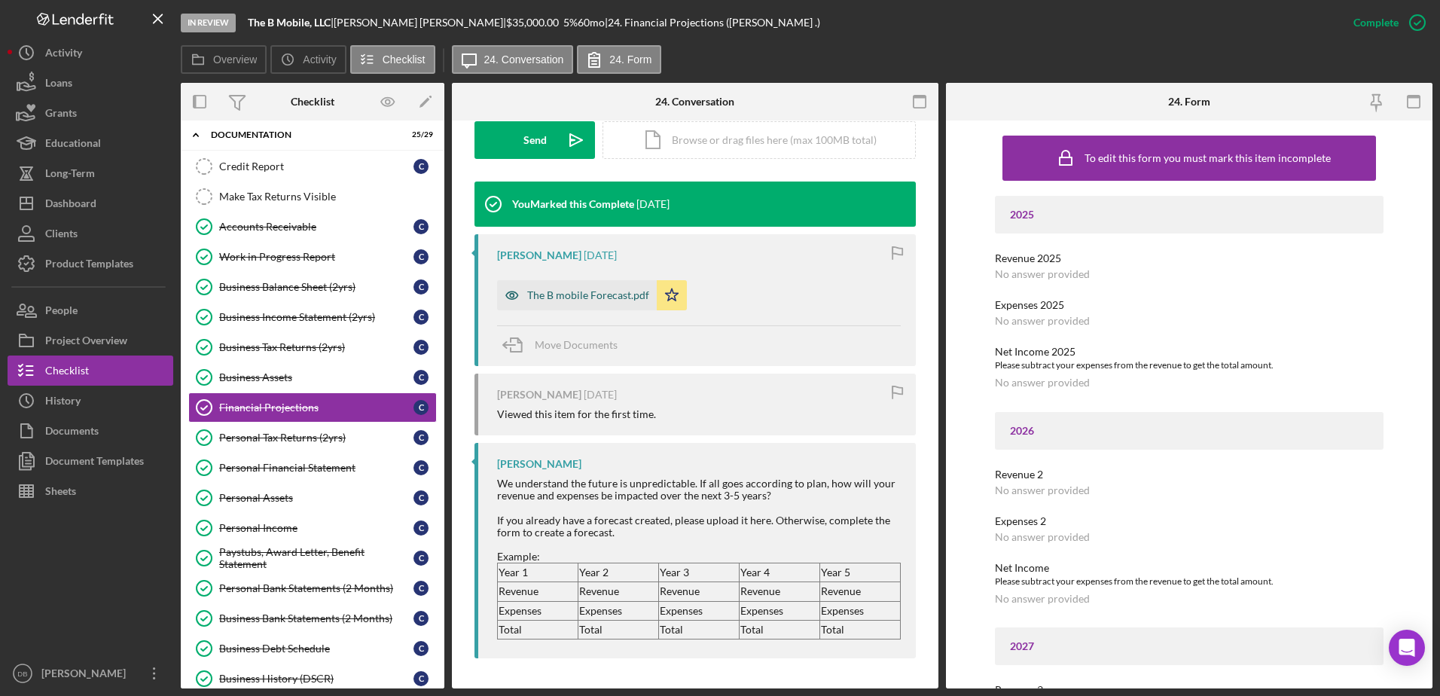
click at [576, 294] on div "The B mobile Forecast.pdf" at bounding box center [588, 295] width 122 height 12
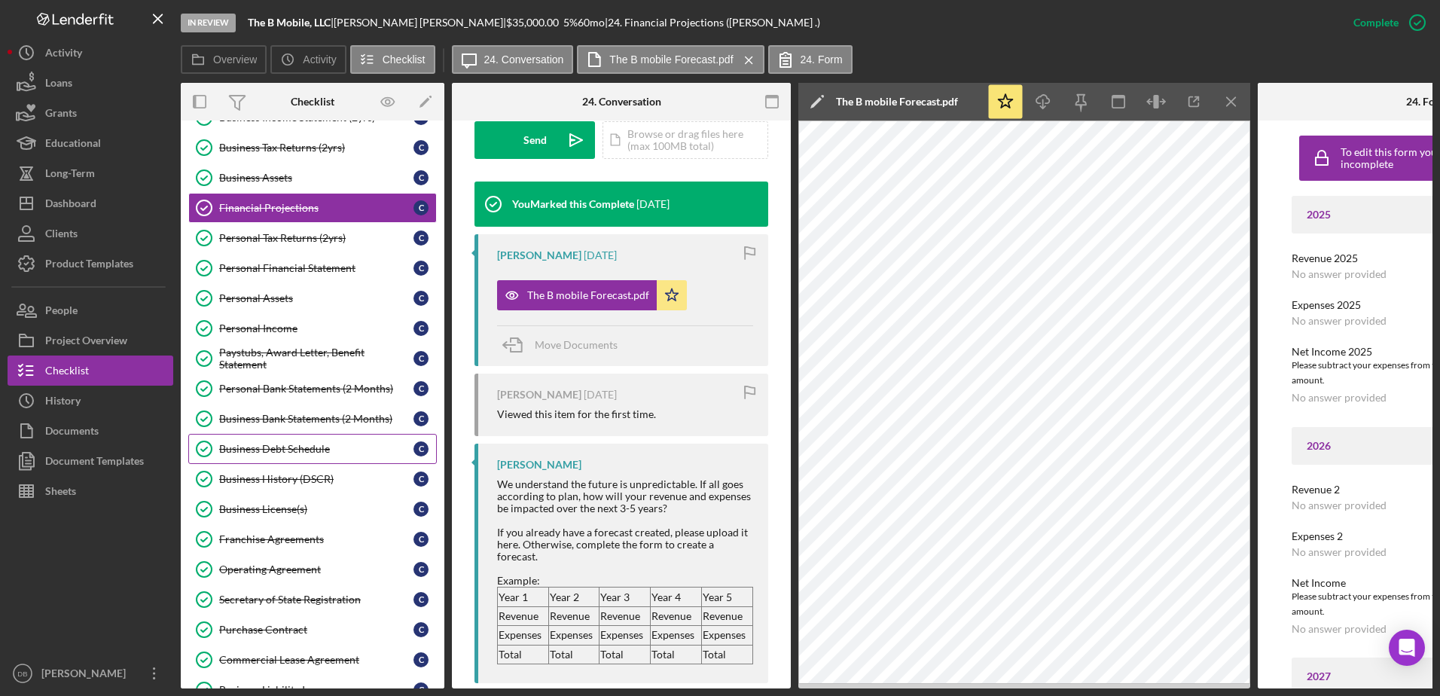
scroll to position [301, 0]
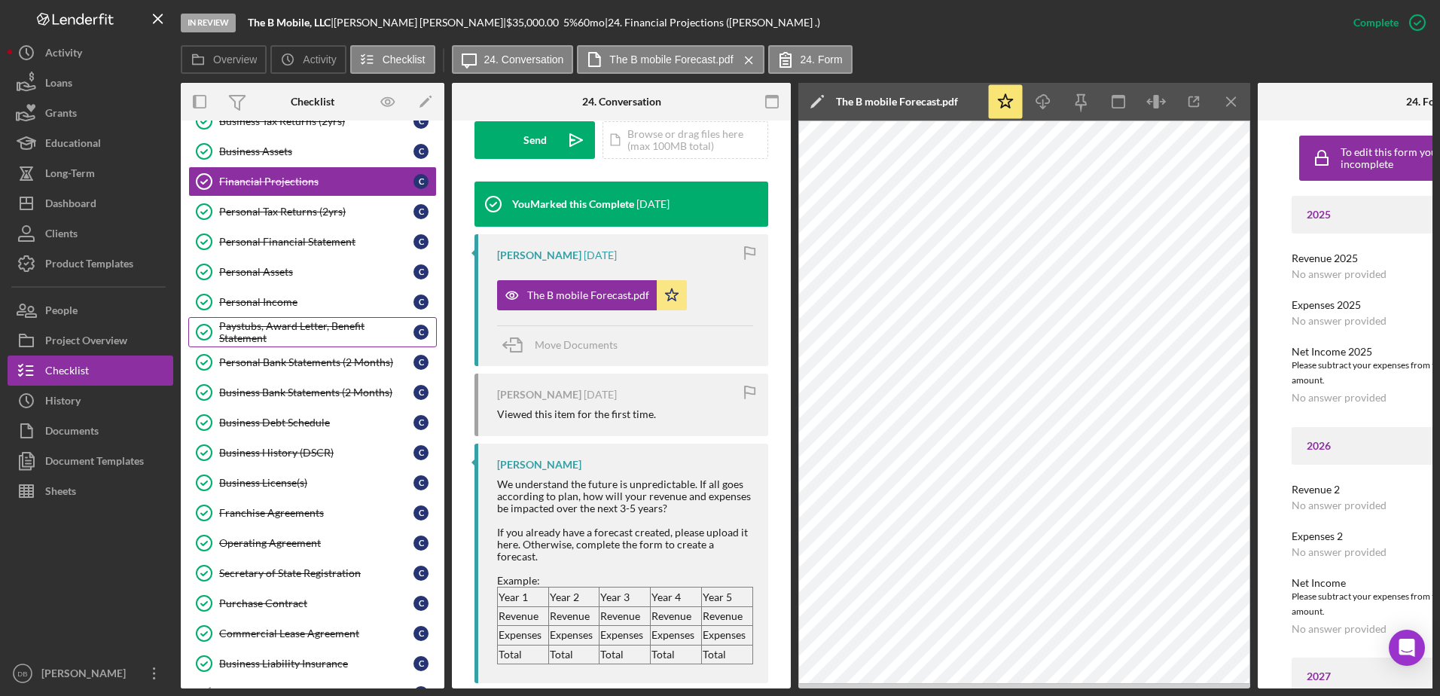
drag, startPoint x: 274, startPoint y: 302, endPoint x: 328, endPoint y: 317, distance: 55.6
click at [274, 302] on div "Personal Income" at bounding box center [316, 302] width 194 height 12
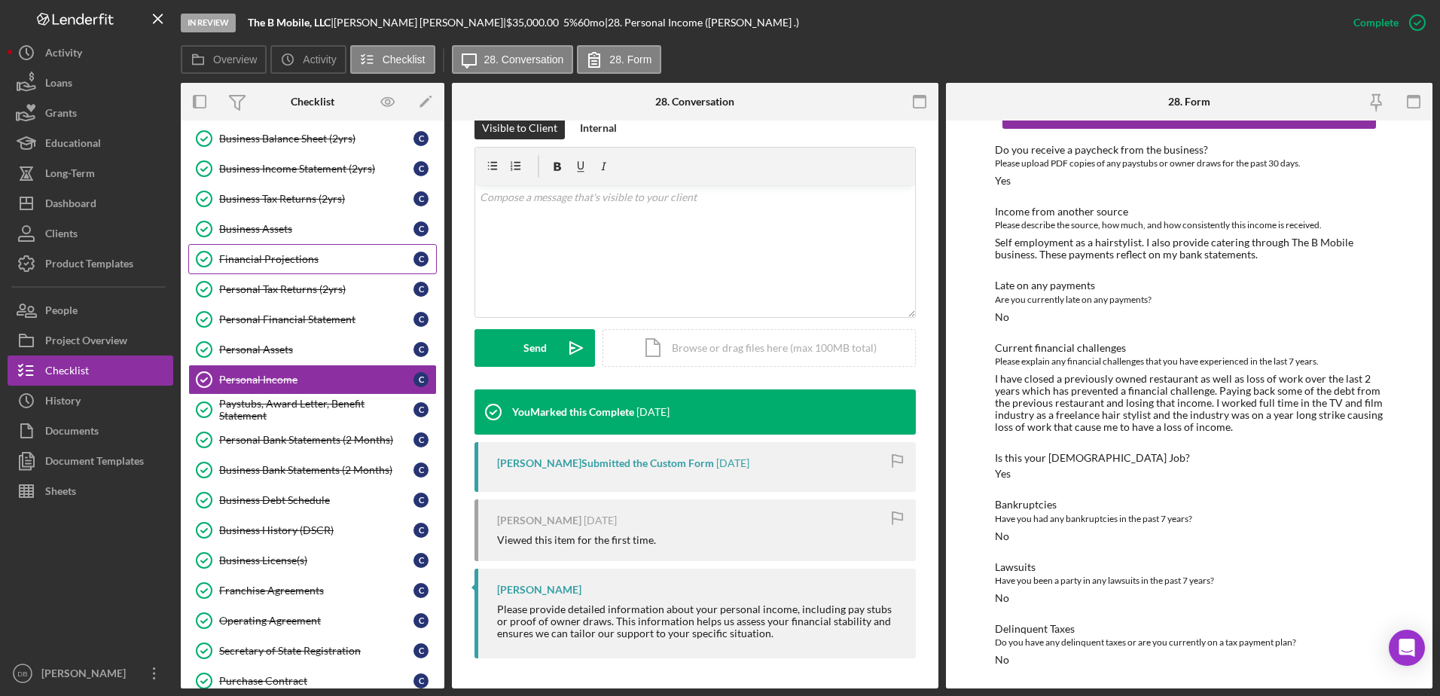
scroll to position [226, 0]
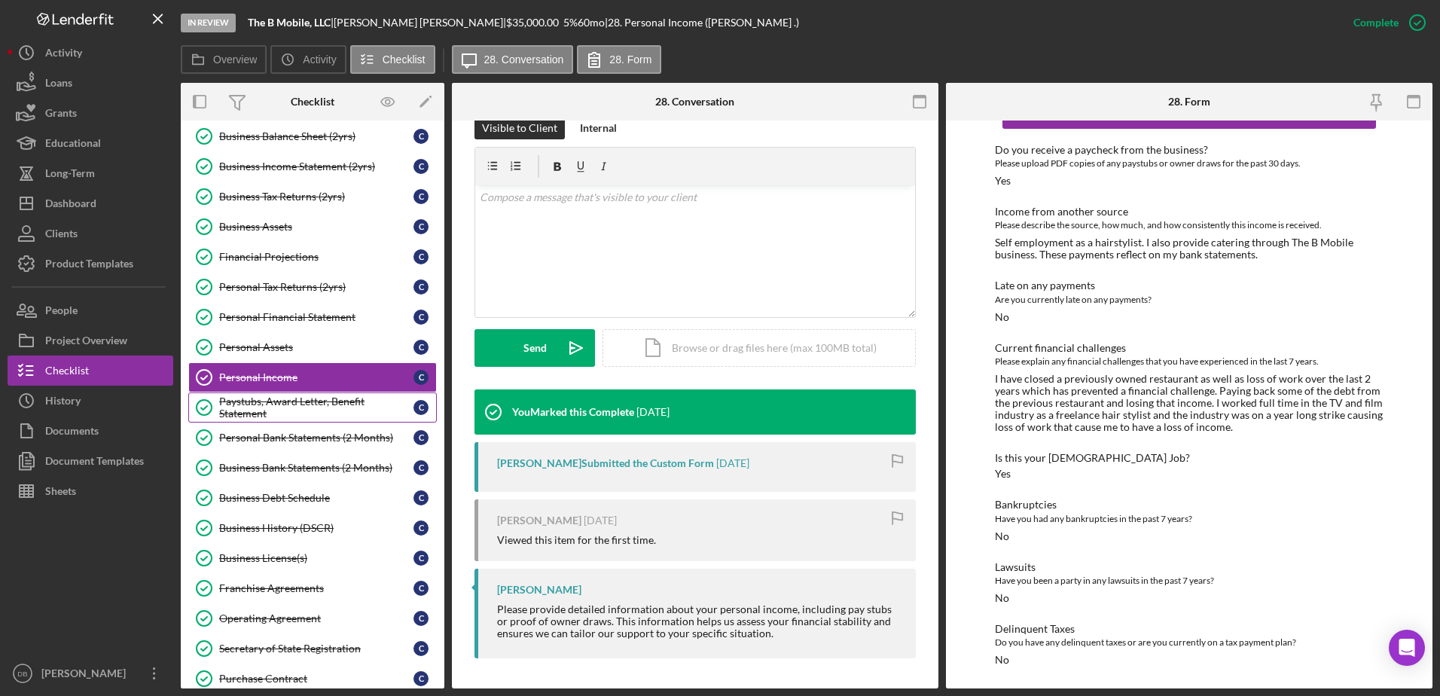
click at [268, 399] on div "Paystubs, Award Letter, Benefit Statement" at bounding box center [316, 407] width 194 height 24
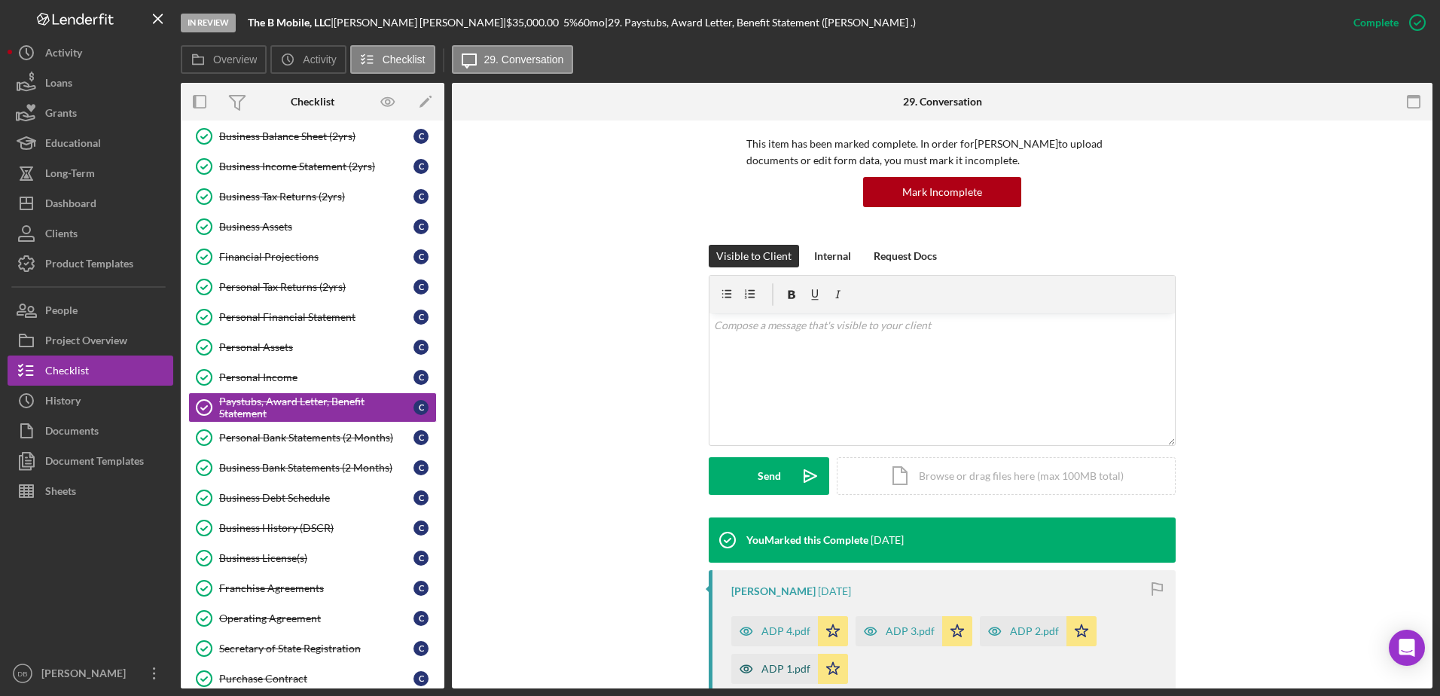
scroll to position [256, 0]
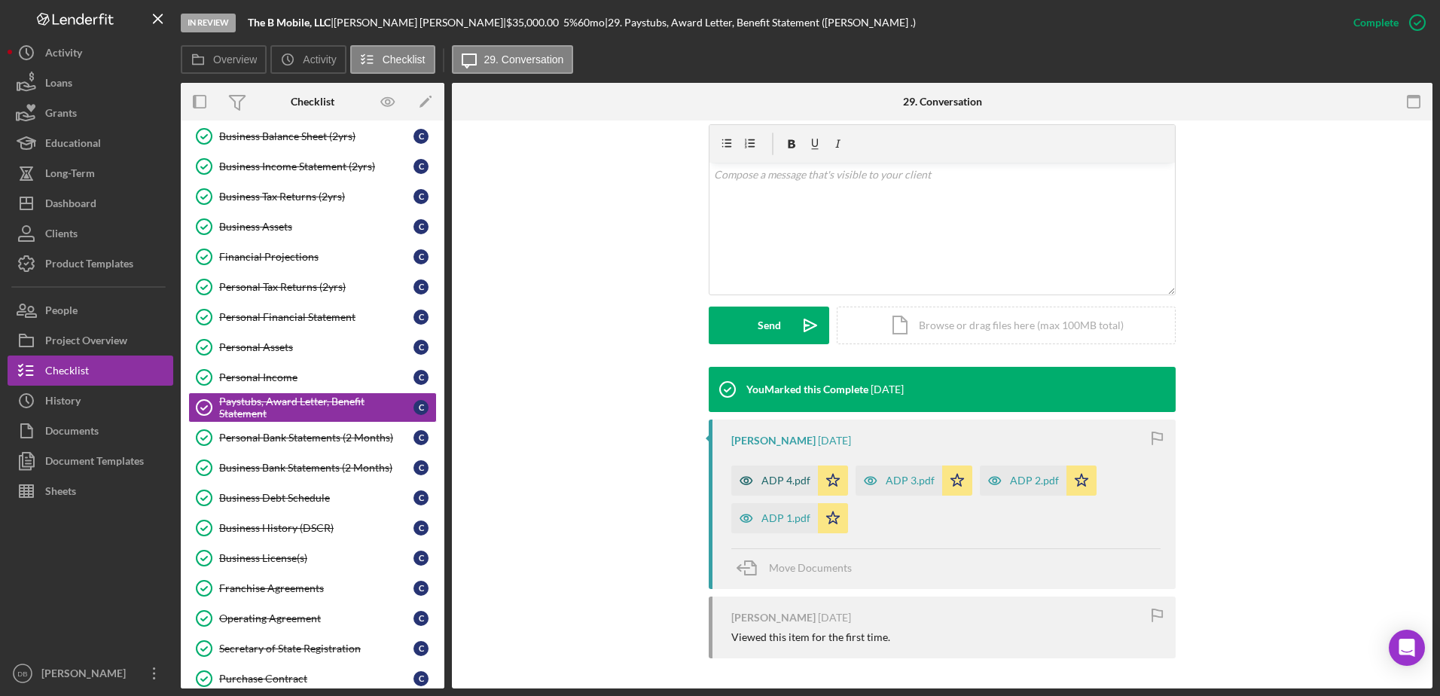
click at [715, 493] on div "ADP 4.pdf" at bounding box center [774, 480] width 87 height 30
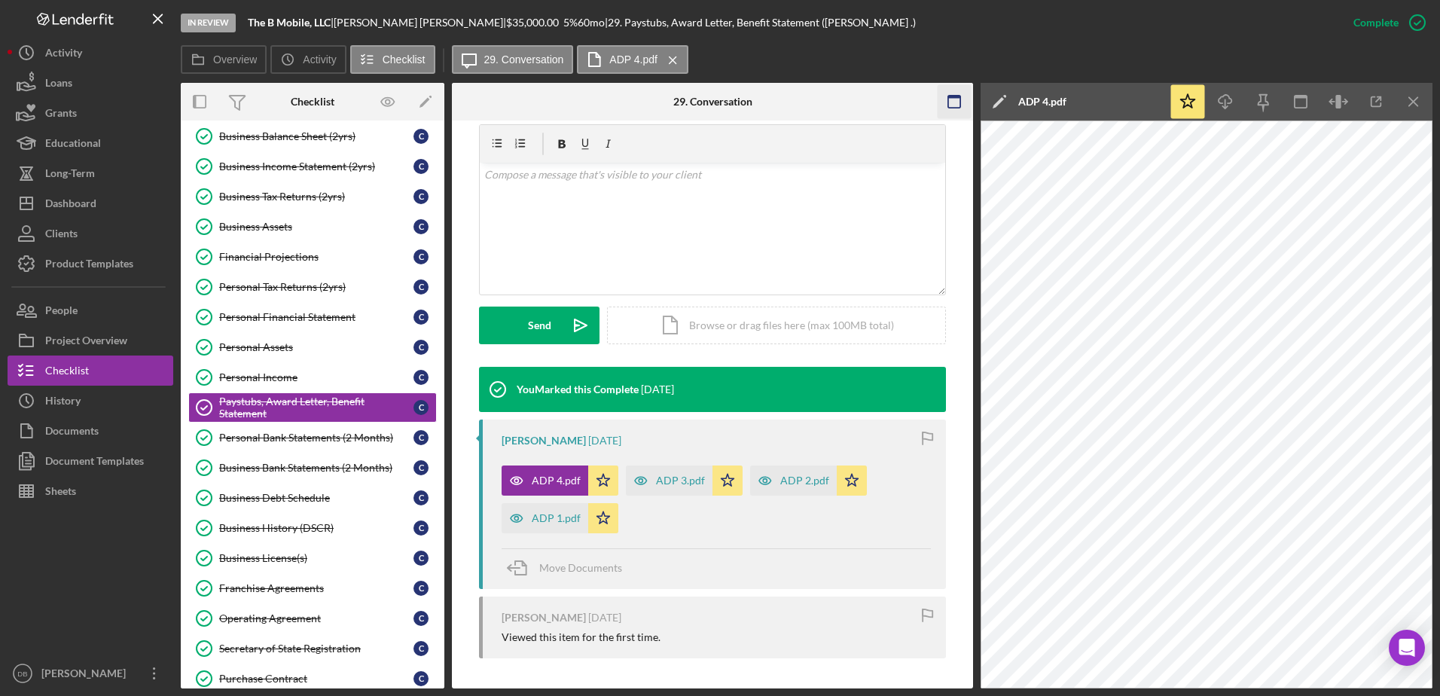
click at [715, 101] on rect "button" at bounding box center [954, 102] width 12 height 12
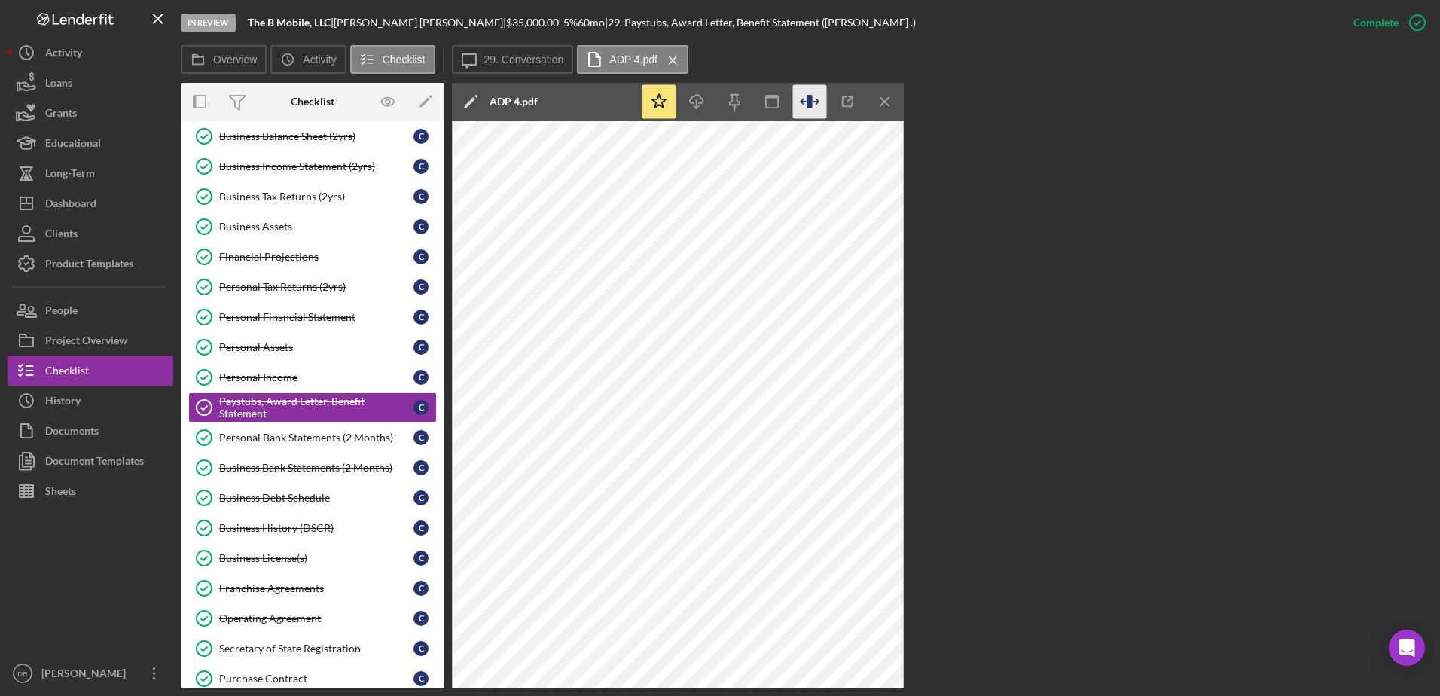
click at [715, 111] on icon "button" at bounding box center [810, 102] width 34 height 34
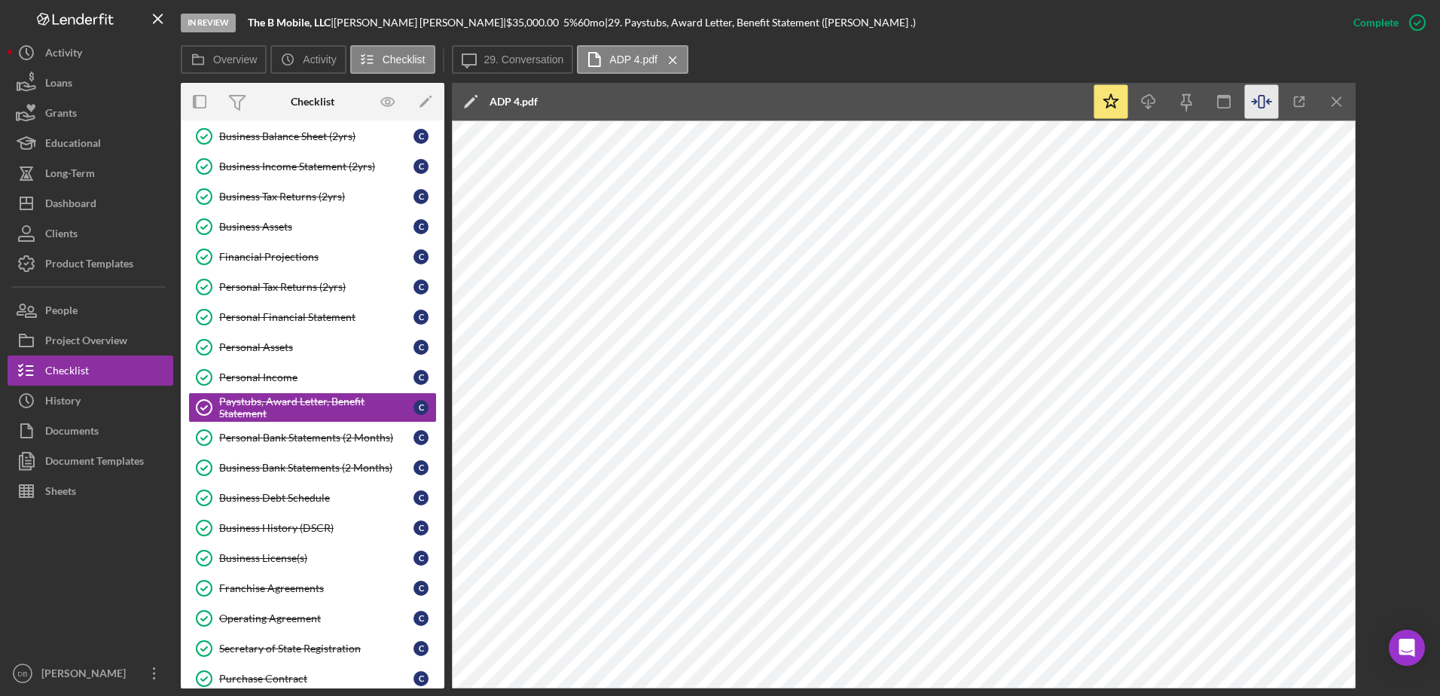
click at [715, 96] on icon "Icon/Menu Close" at bounding box center [1337, 102] width 34 height 34
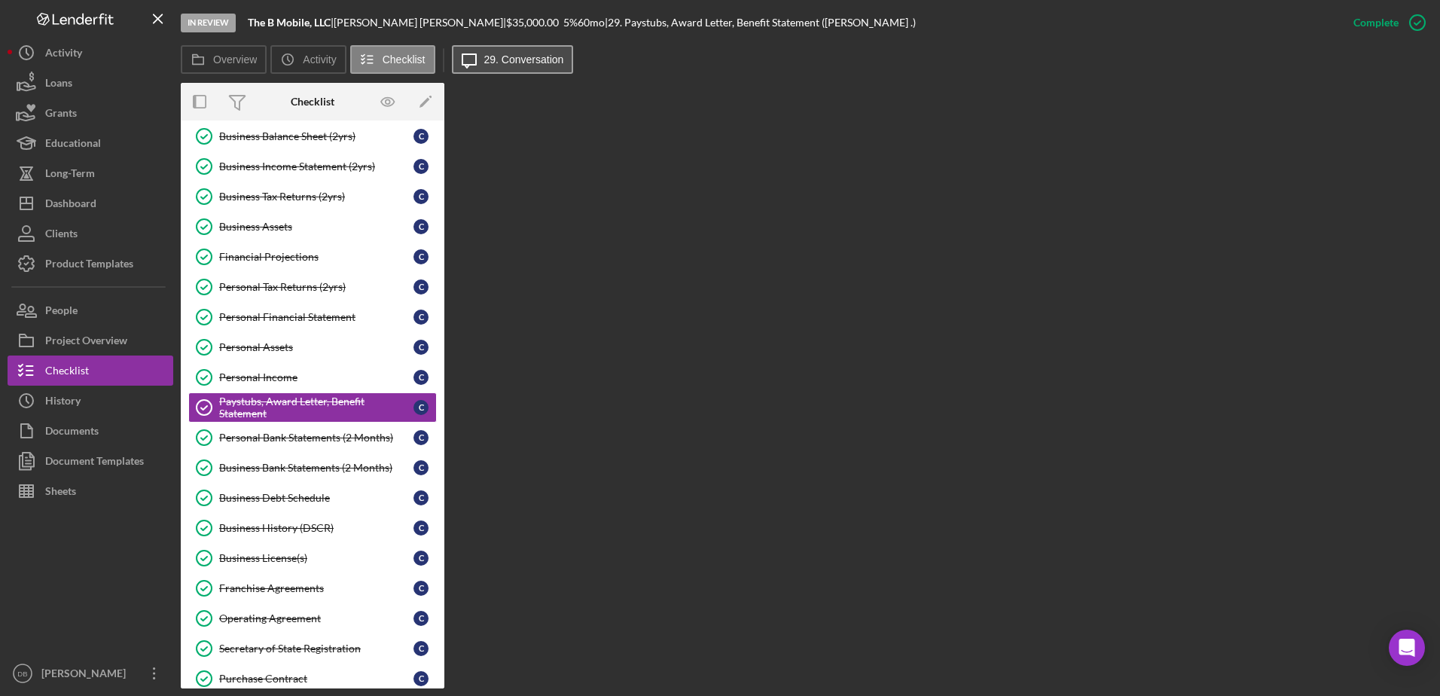
click at [495, 56] on label "29. Conversation" at bounding box center [524, 59] width 80 height 12
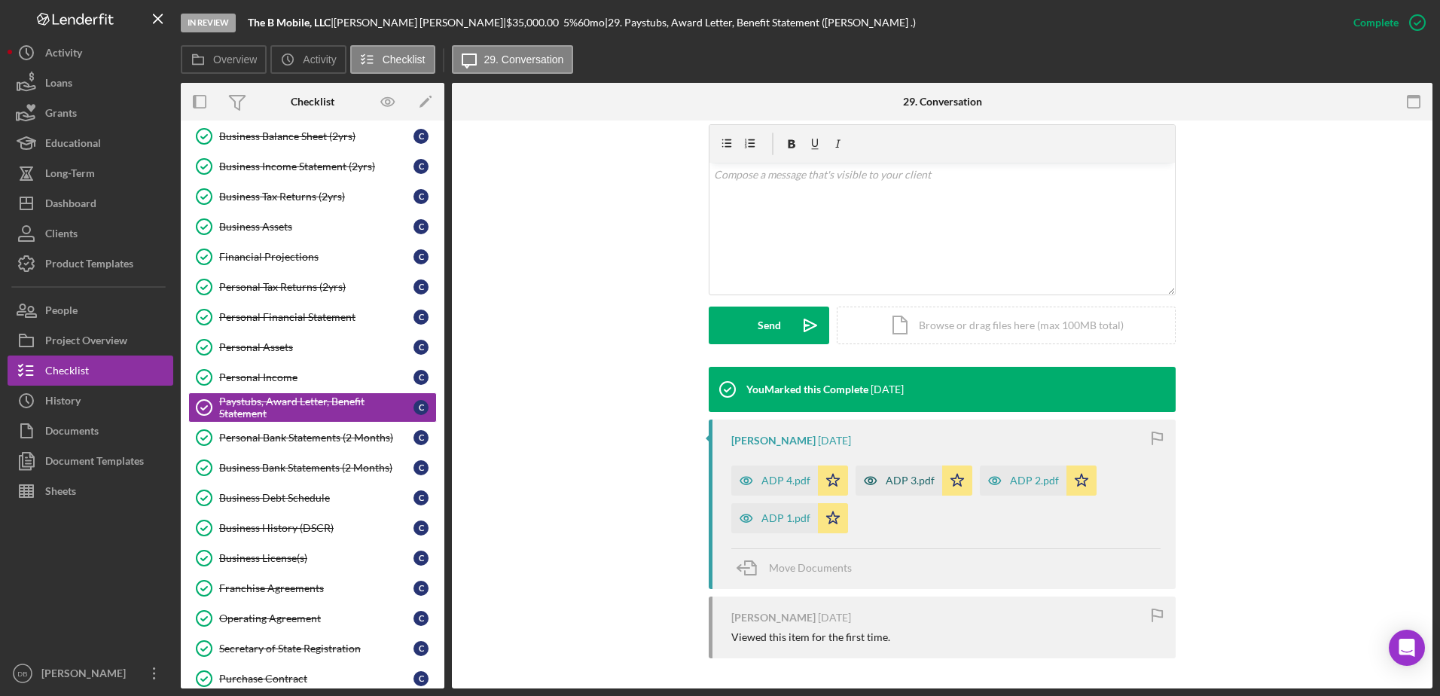
click at [715, 487] on div "ADP 3.pdf" at bounding box center [899, 480] width 87 height 30
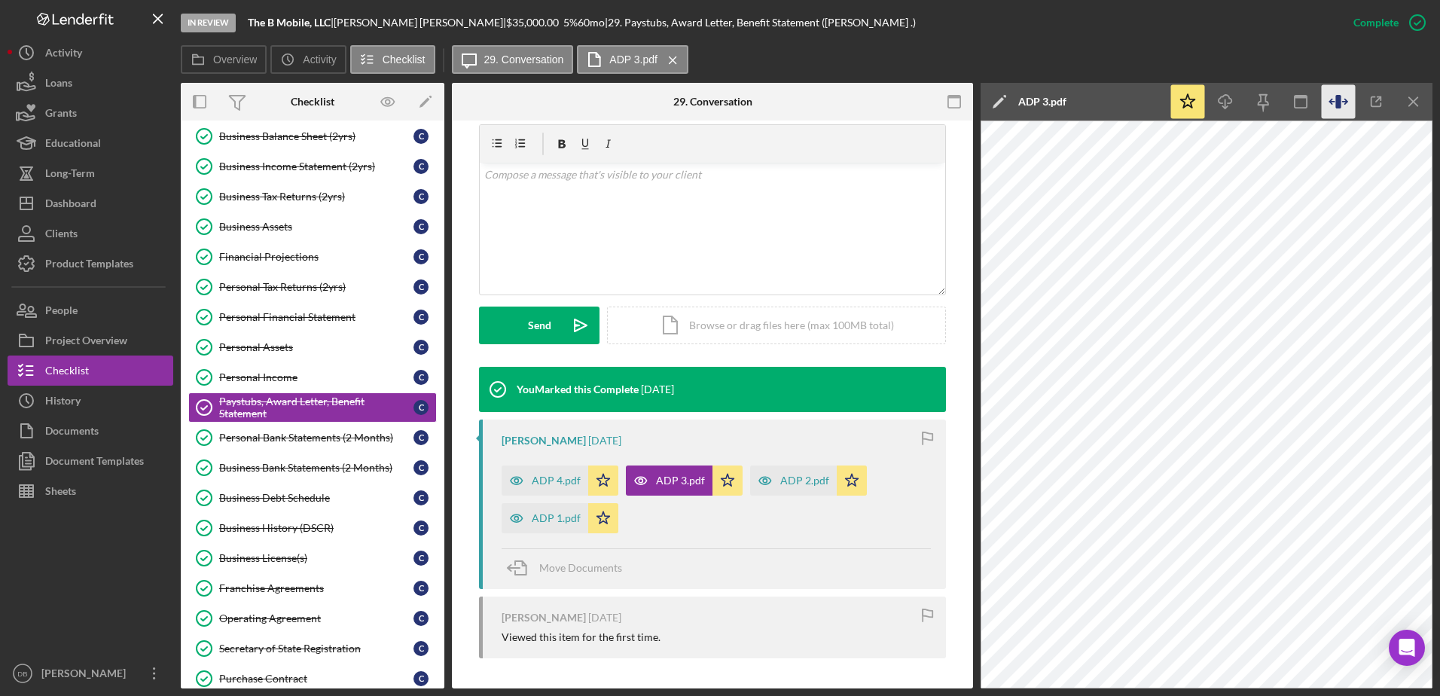
click at [715, 104] on icon "button" at bounding box center [1337, 102] width 5 height 14
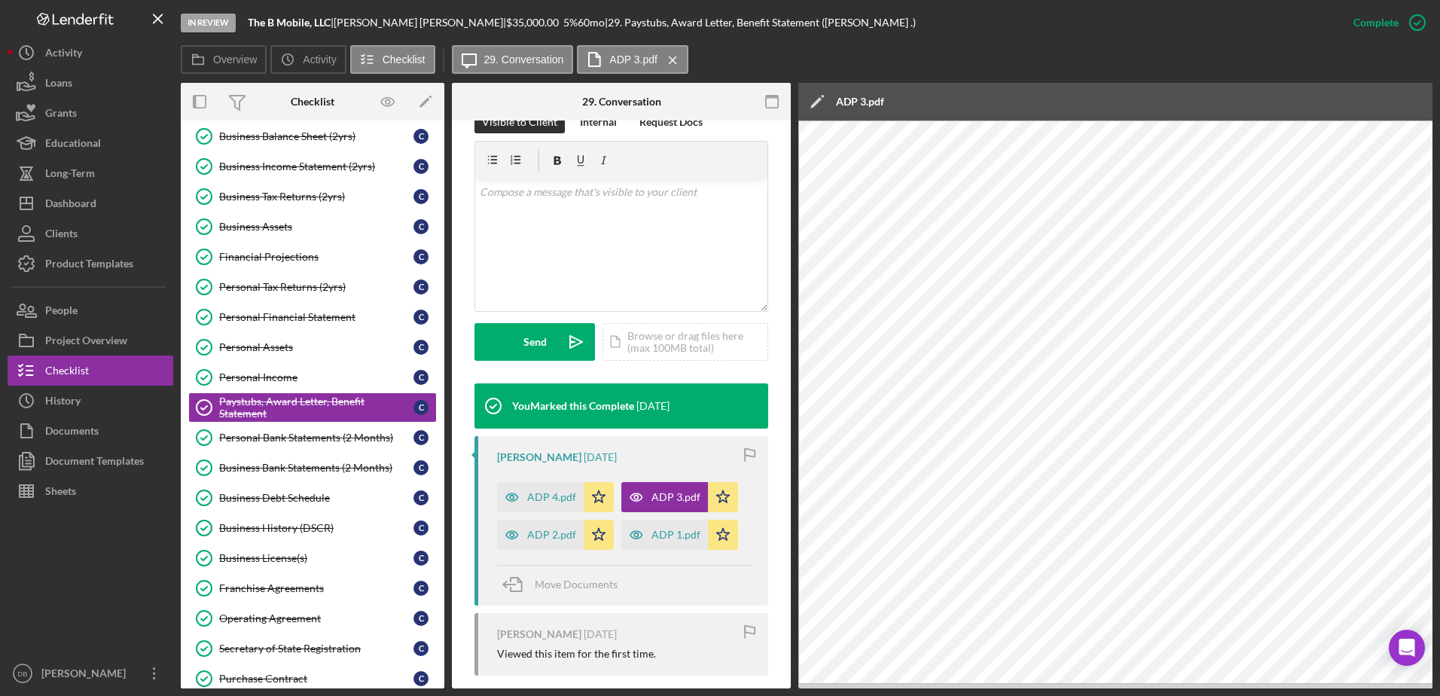
scroll to position [273, 0]
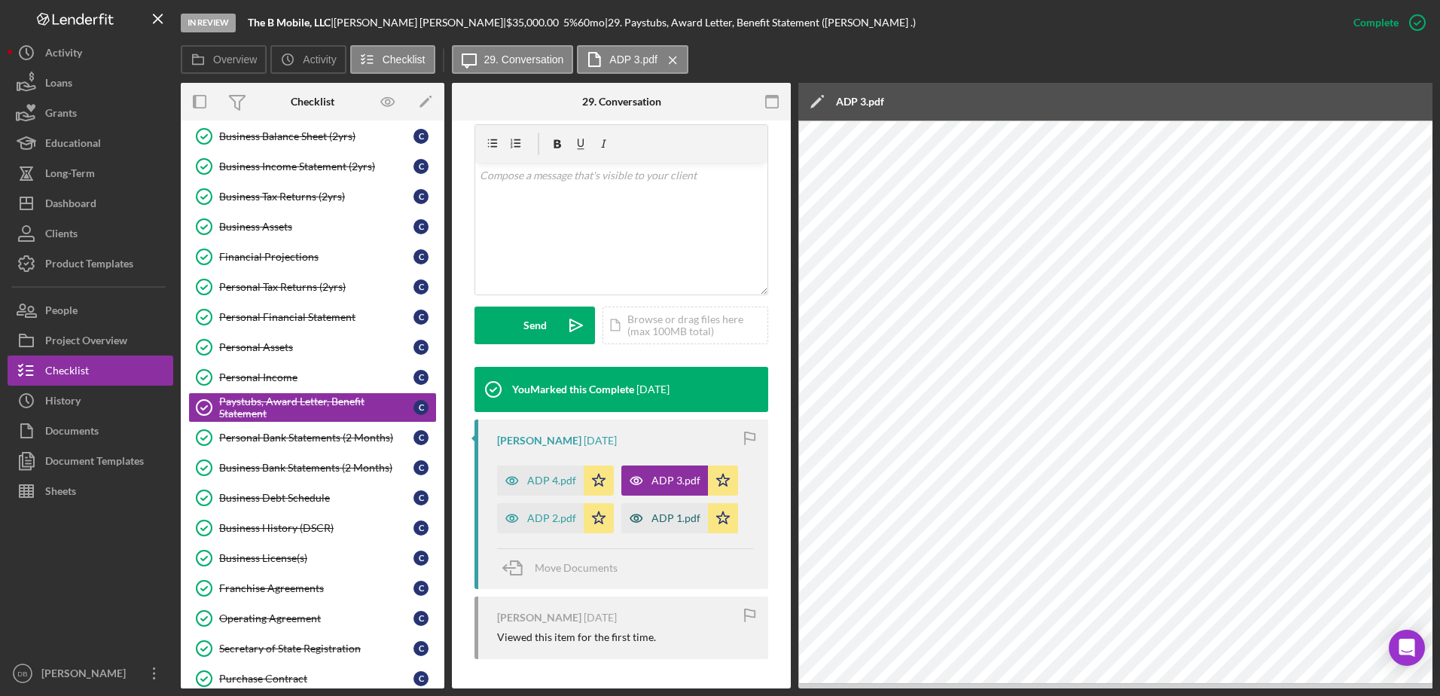
click at [661, 514] on div "ADP 1.pdf" at bounding box center [675, 518] width 49 height 12
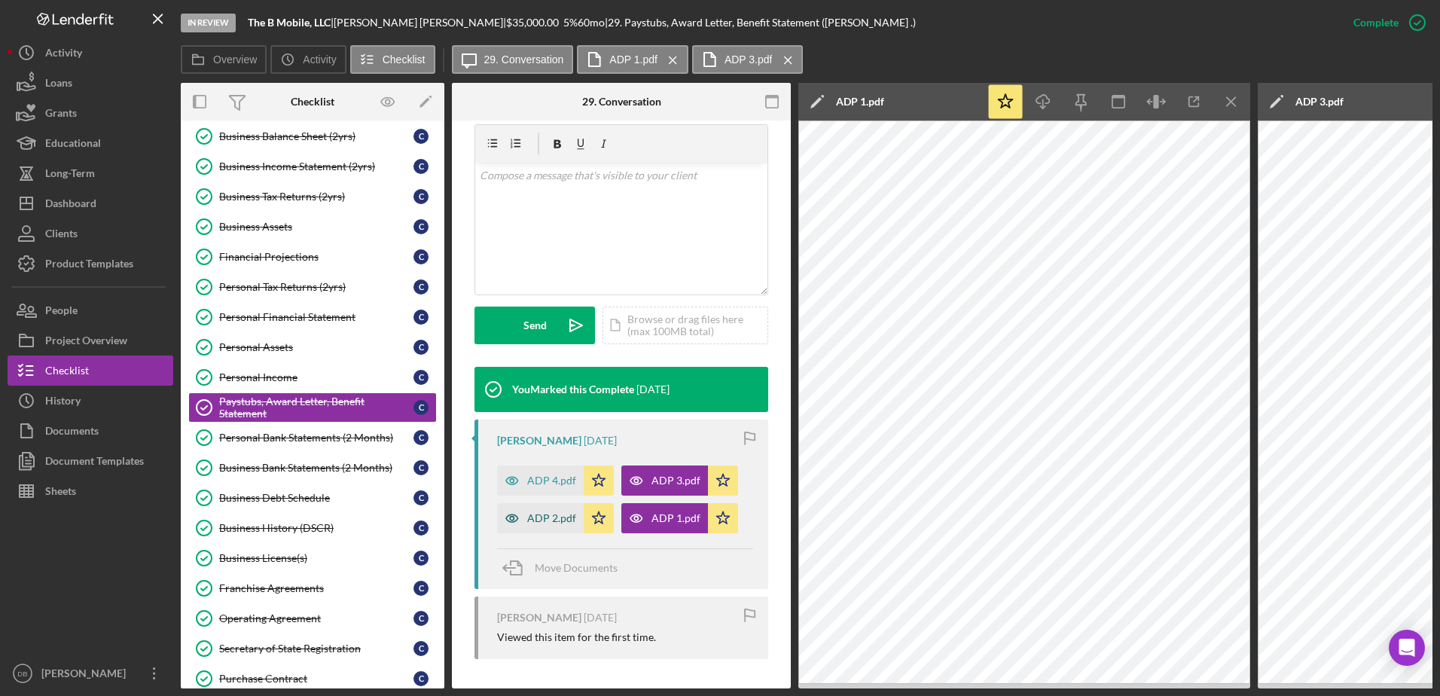
click at [539, 521] on div "ADP 2.pdf" at bounding box center [551, 518] width 49 height 12
click at [715, 101] on icon "Icon/Menu Close" at bounding box center [1232, 102] width 34 height 34
click at [715, 100] on icon "Icon/Menu Close" at bounding box center [1232, 102] width 34 height 34
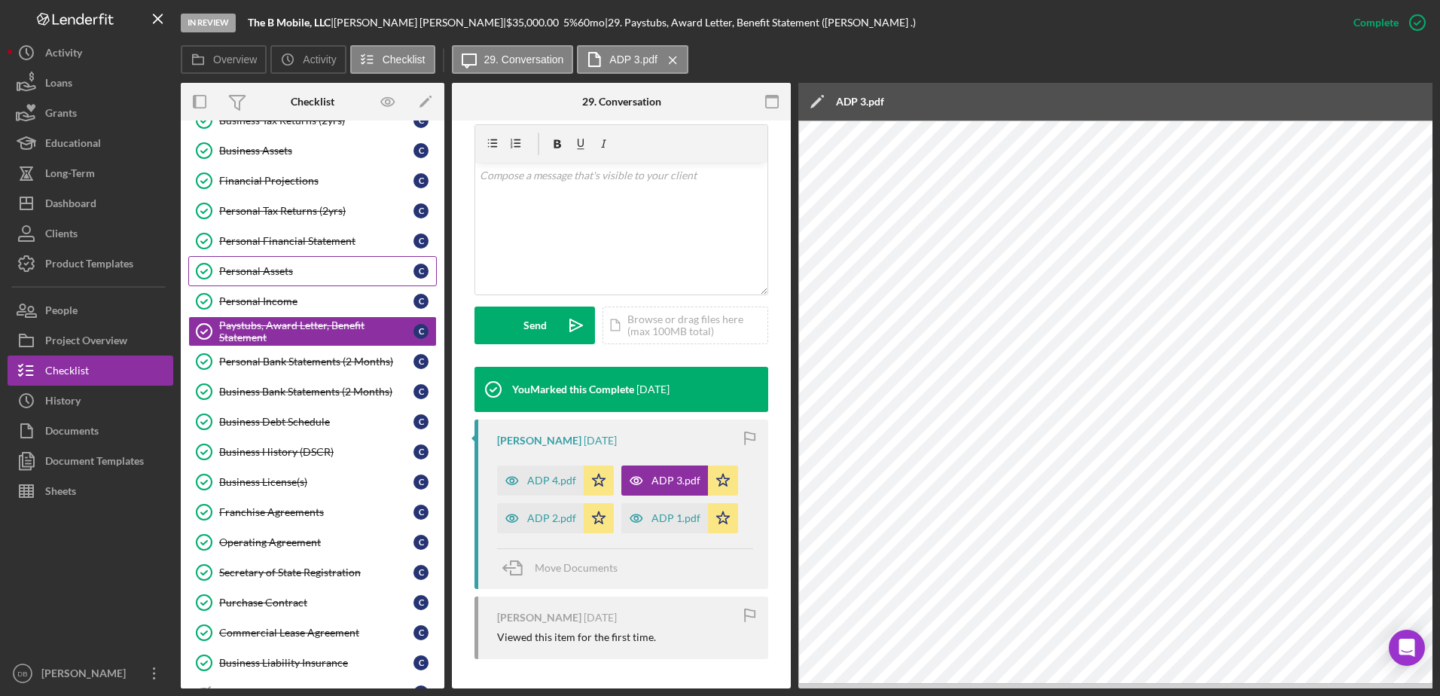
scroll to position [301, 0]
click at [297, 171] on link "Financial Projections Financial Projections C" at bounding box center [312, 181] width 249 height 30
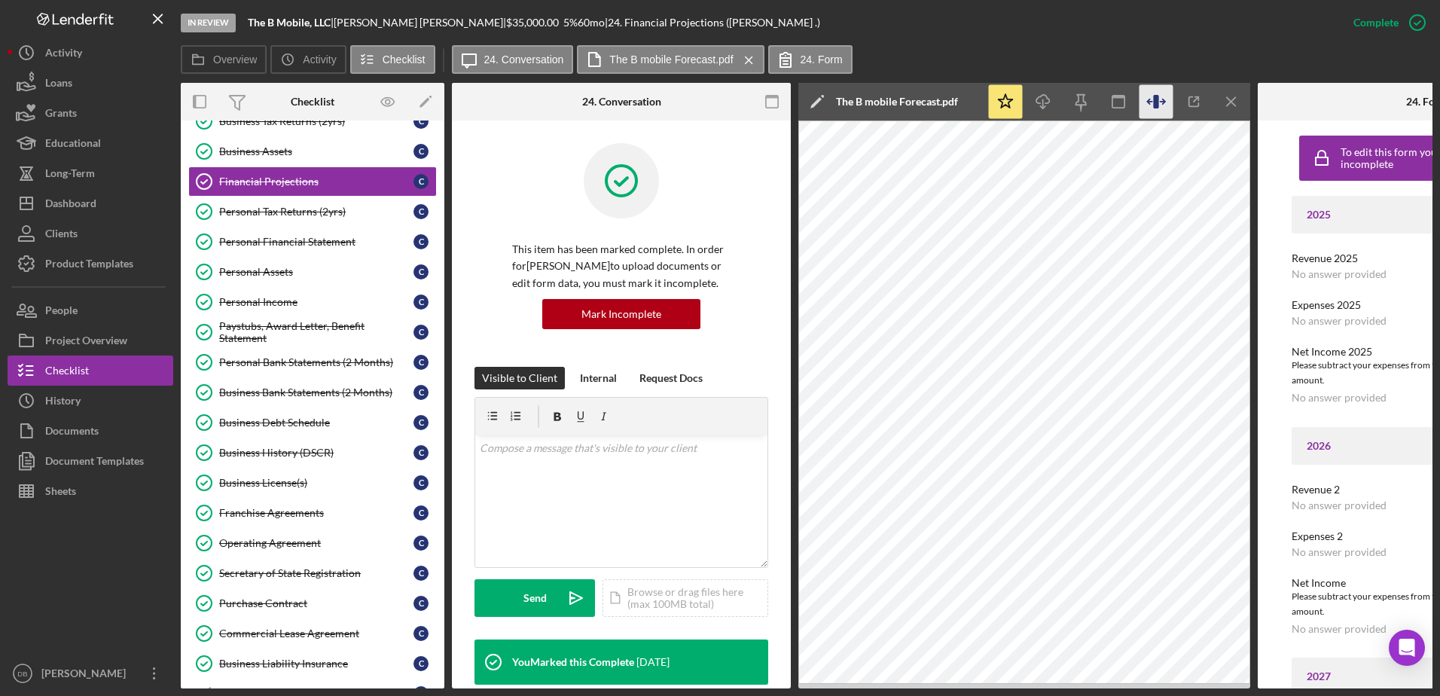
click at [715, 99] on icon "button" at bounding box center [1156, 102] width 34 height 34
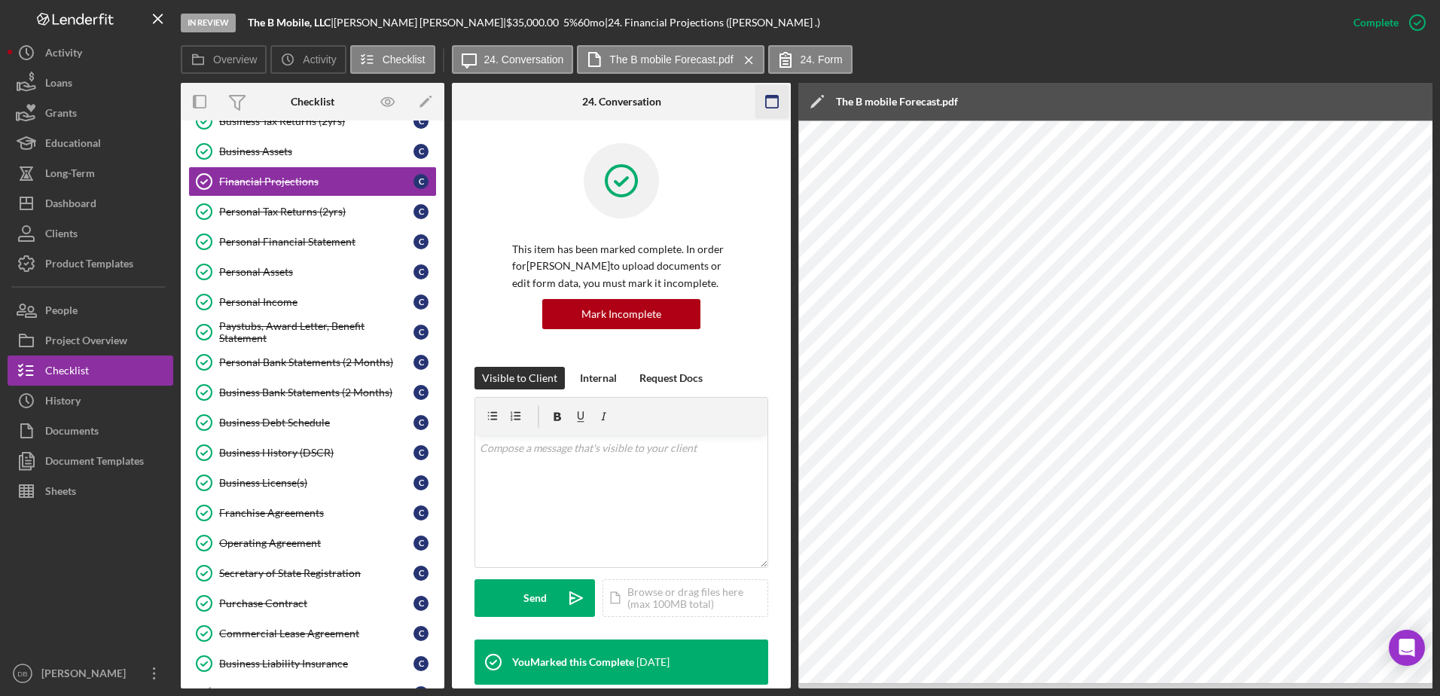
click at [715, 90] on icon "button" at bounding box center [772, 102] width 34 height 34
